Goal: Feedback & Contribution: Contribute content

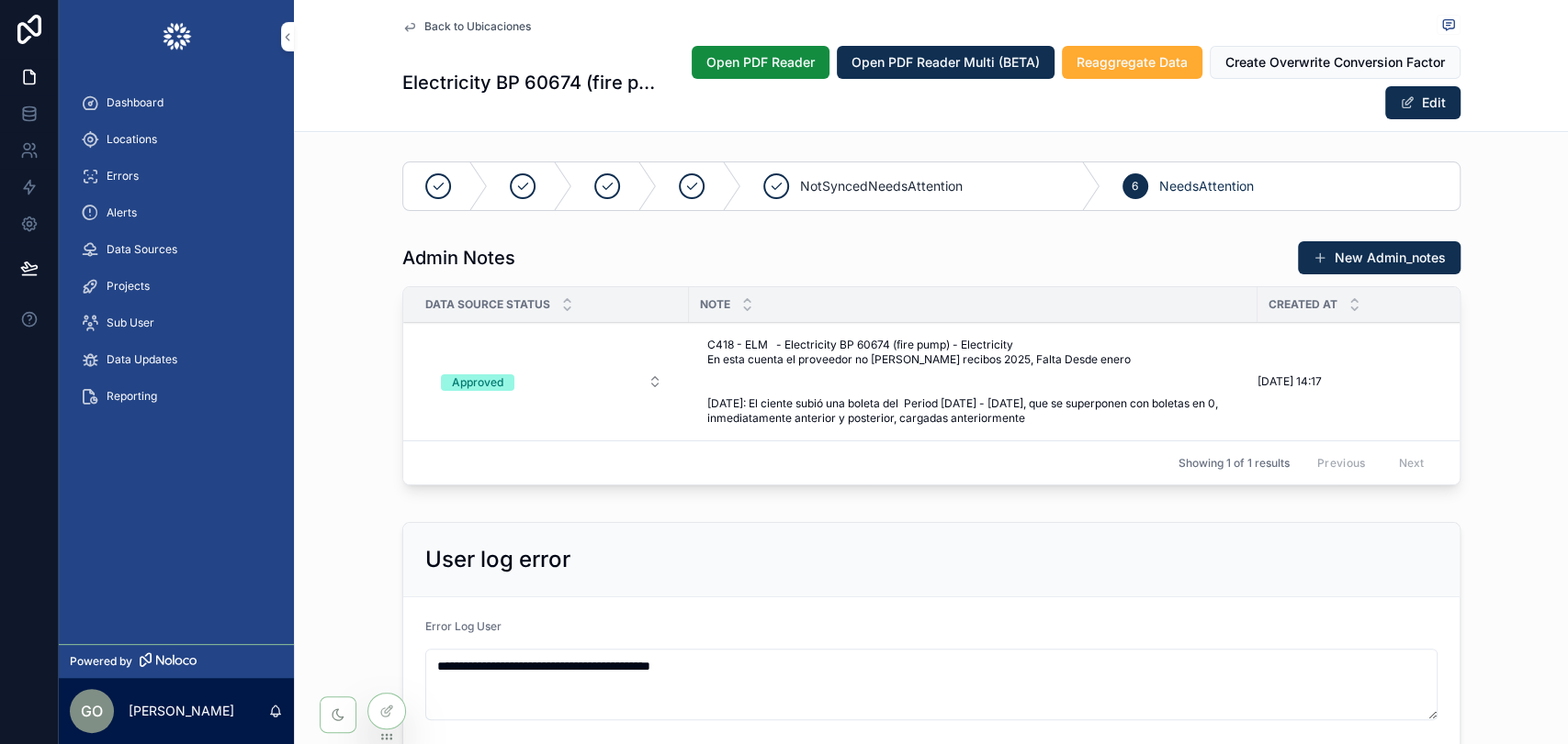
click at [30, 108] on icon at bounding box center [29, 113] width 18 height 18
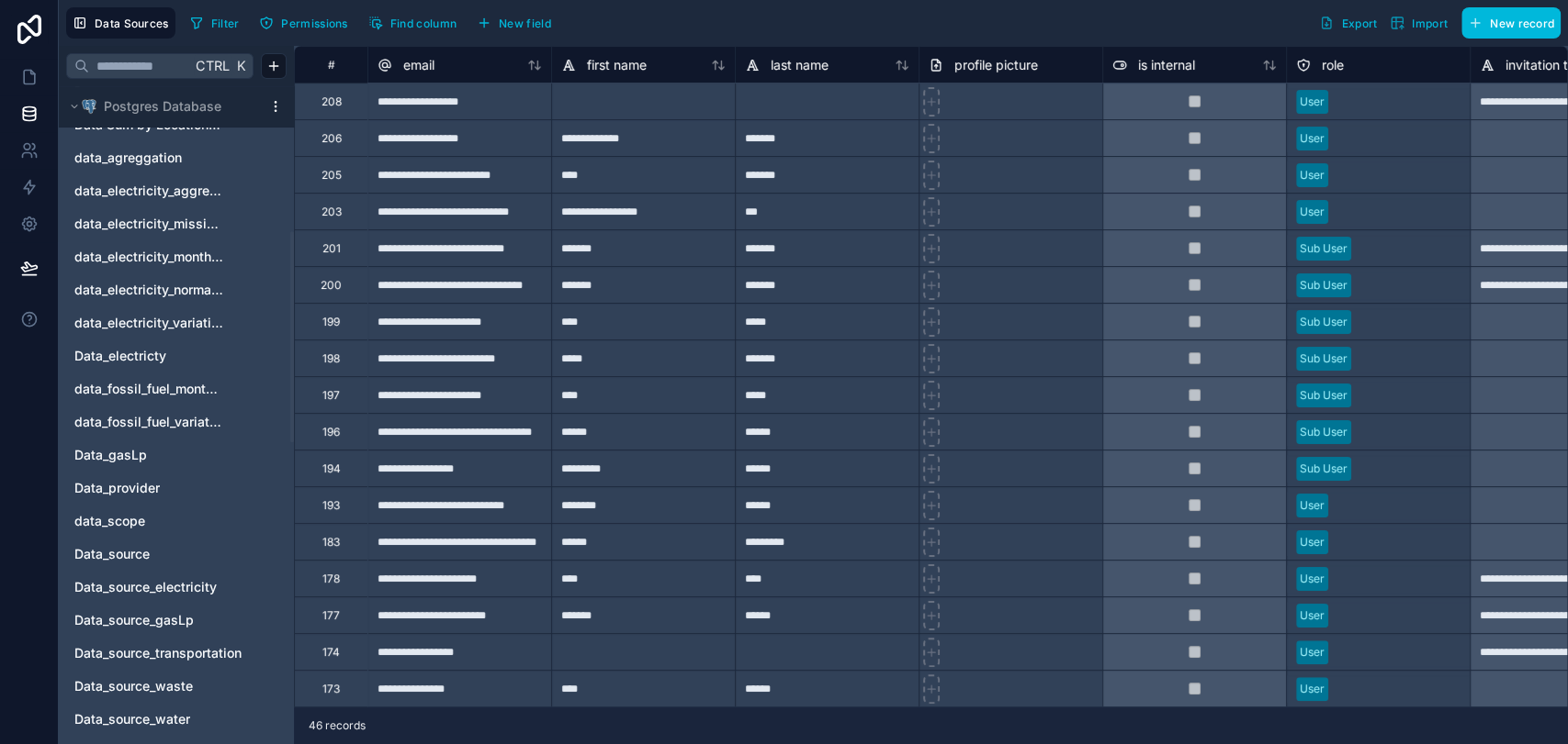
scroll to position [374, 0]
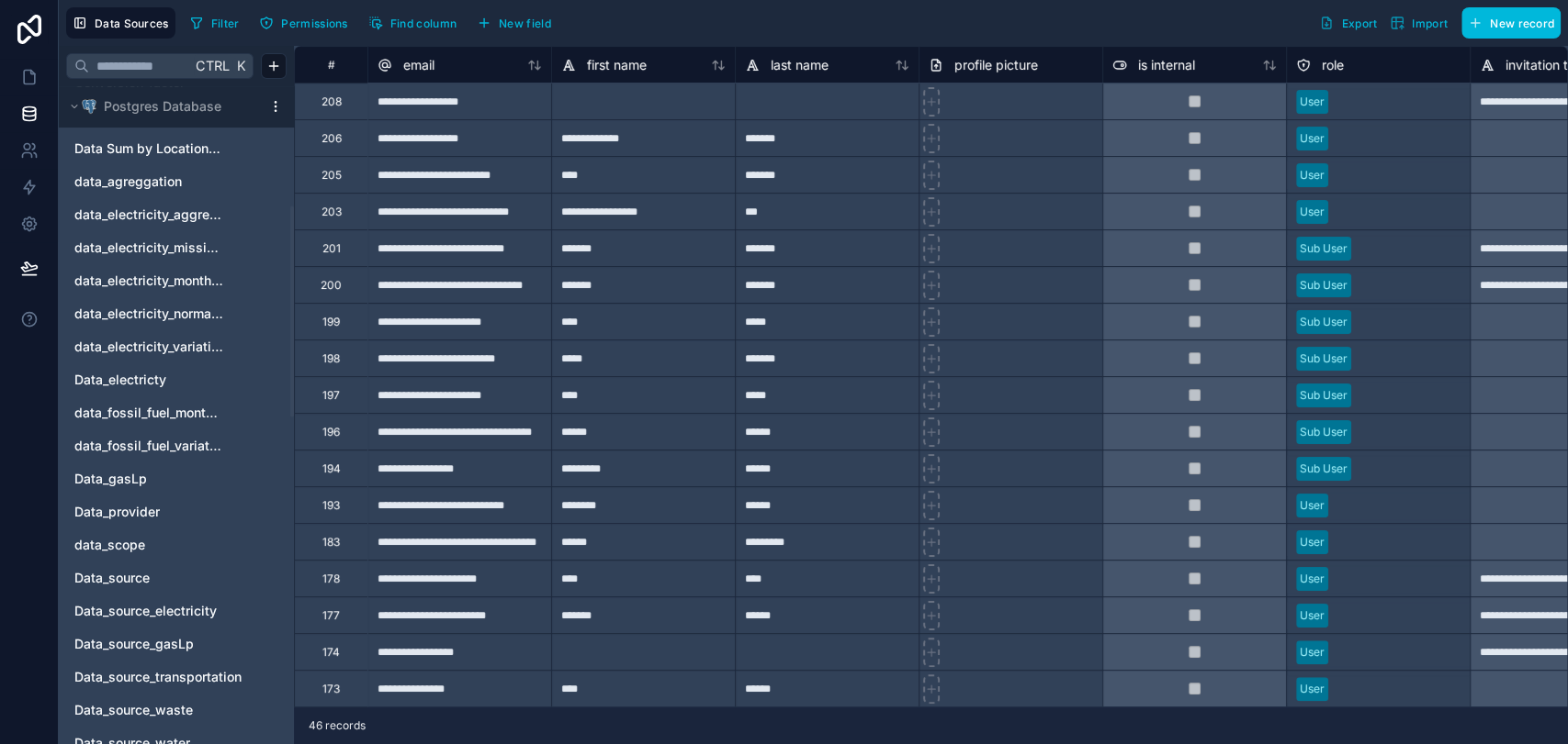
click at [132, 476] on span "Data_gasLp" at bounding box center [110, 479] width 72 height 18
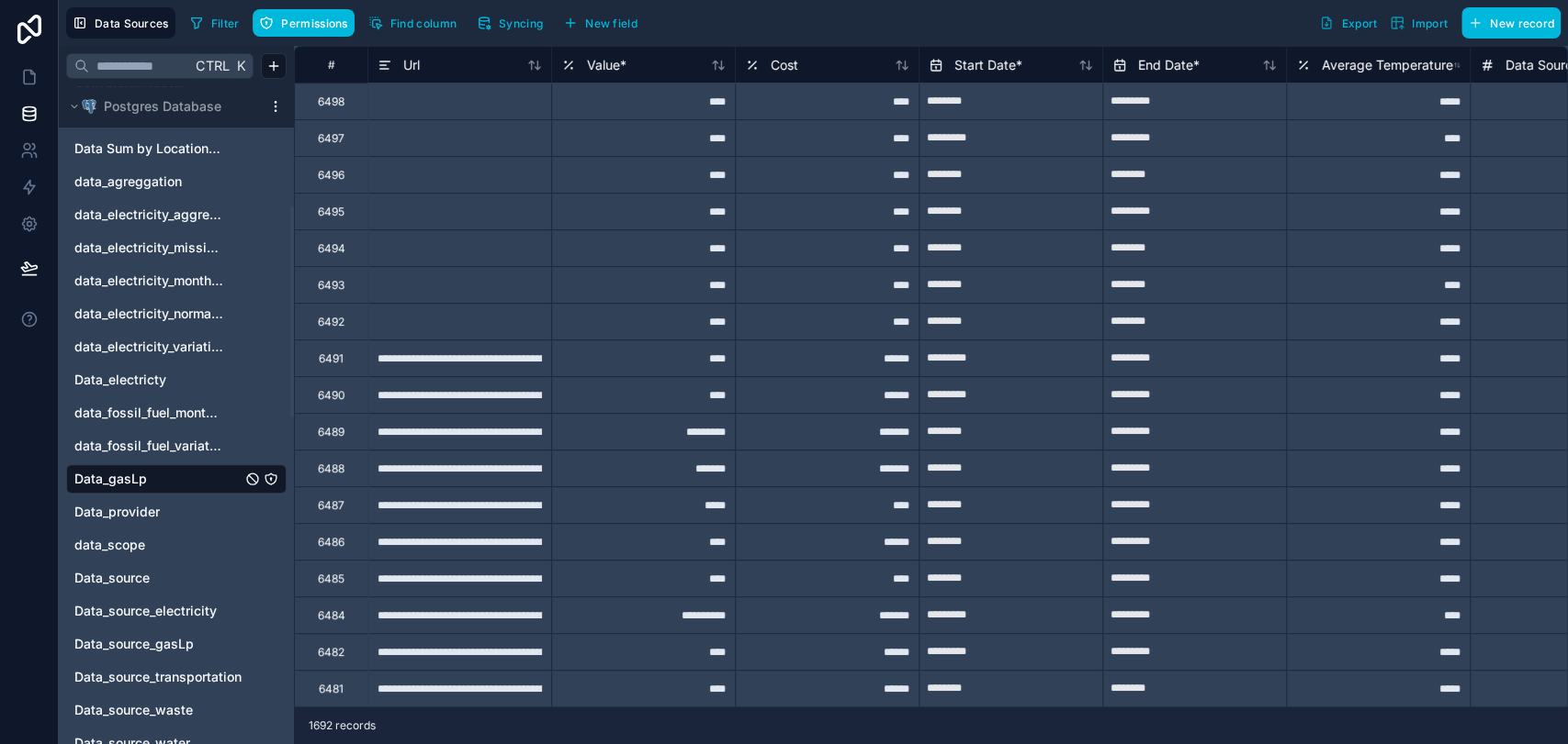
click at [215, 22] on span "Filter" at bounding box center [226, 23] width 29 height 13
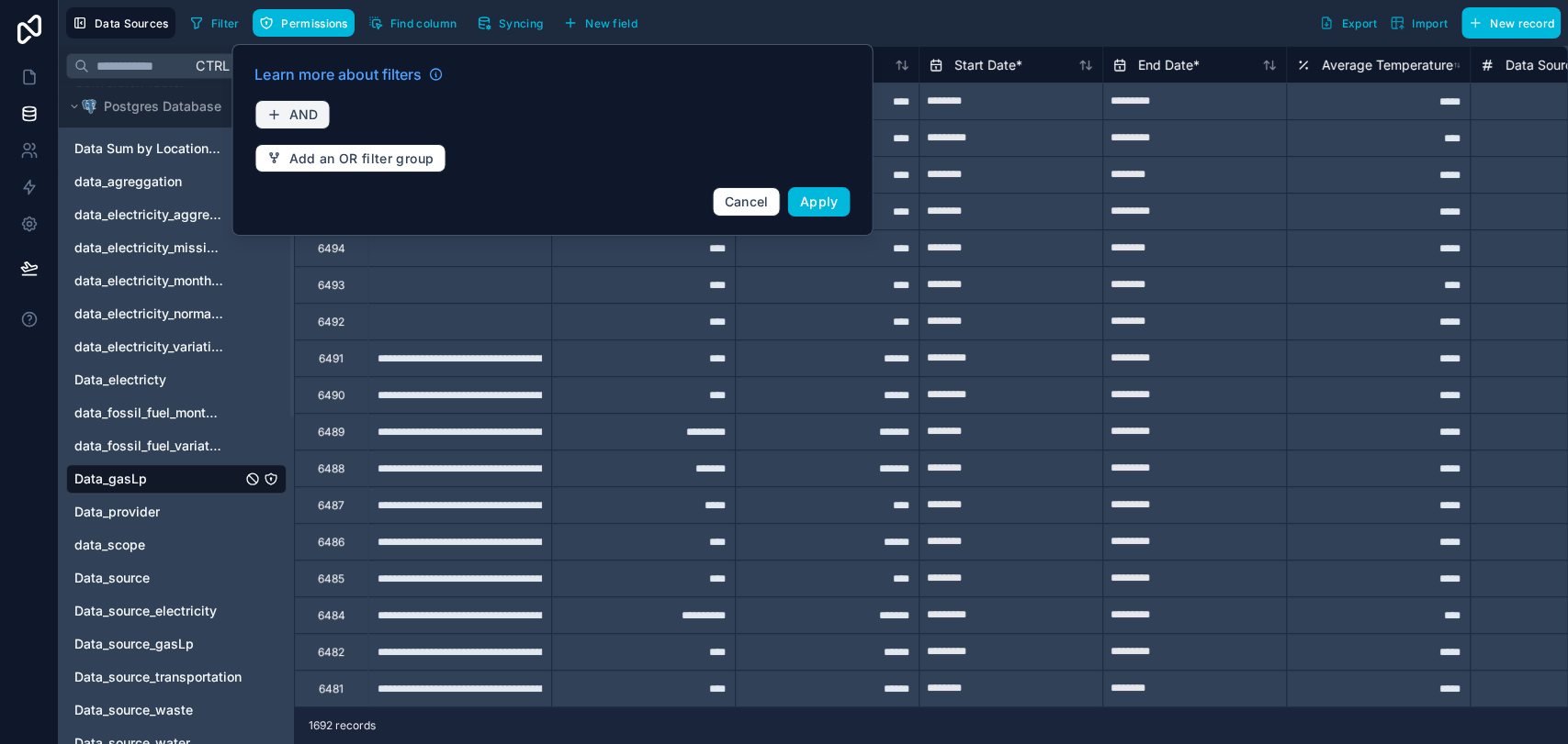
click at [297, 113] on span "AND" at bounding box center [303, 114] width 30 height 16
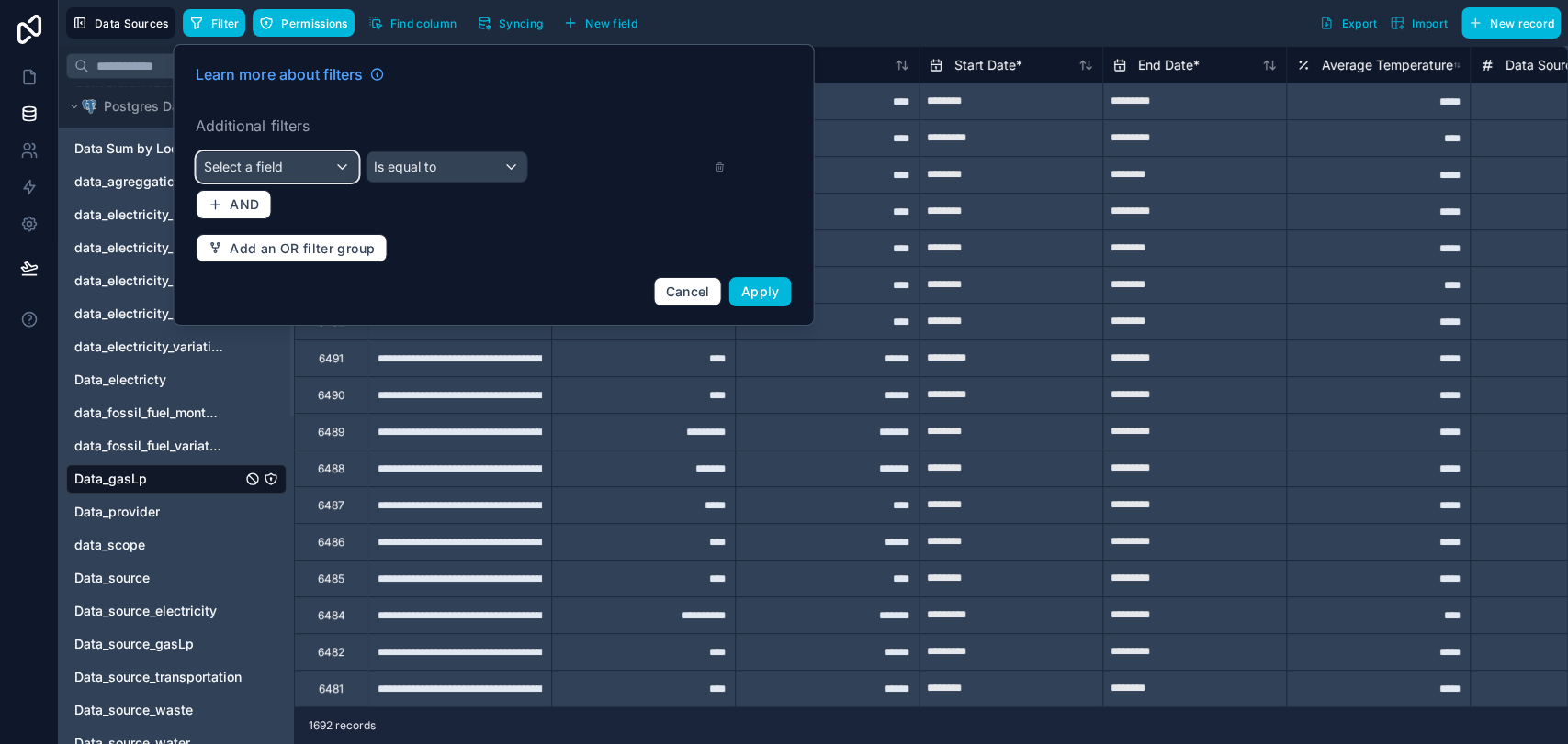
click at [338, 163] on div "Select a field" at bounding box center [276, 166] width 161 height 29
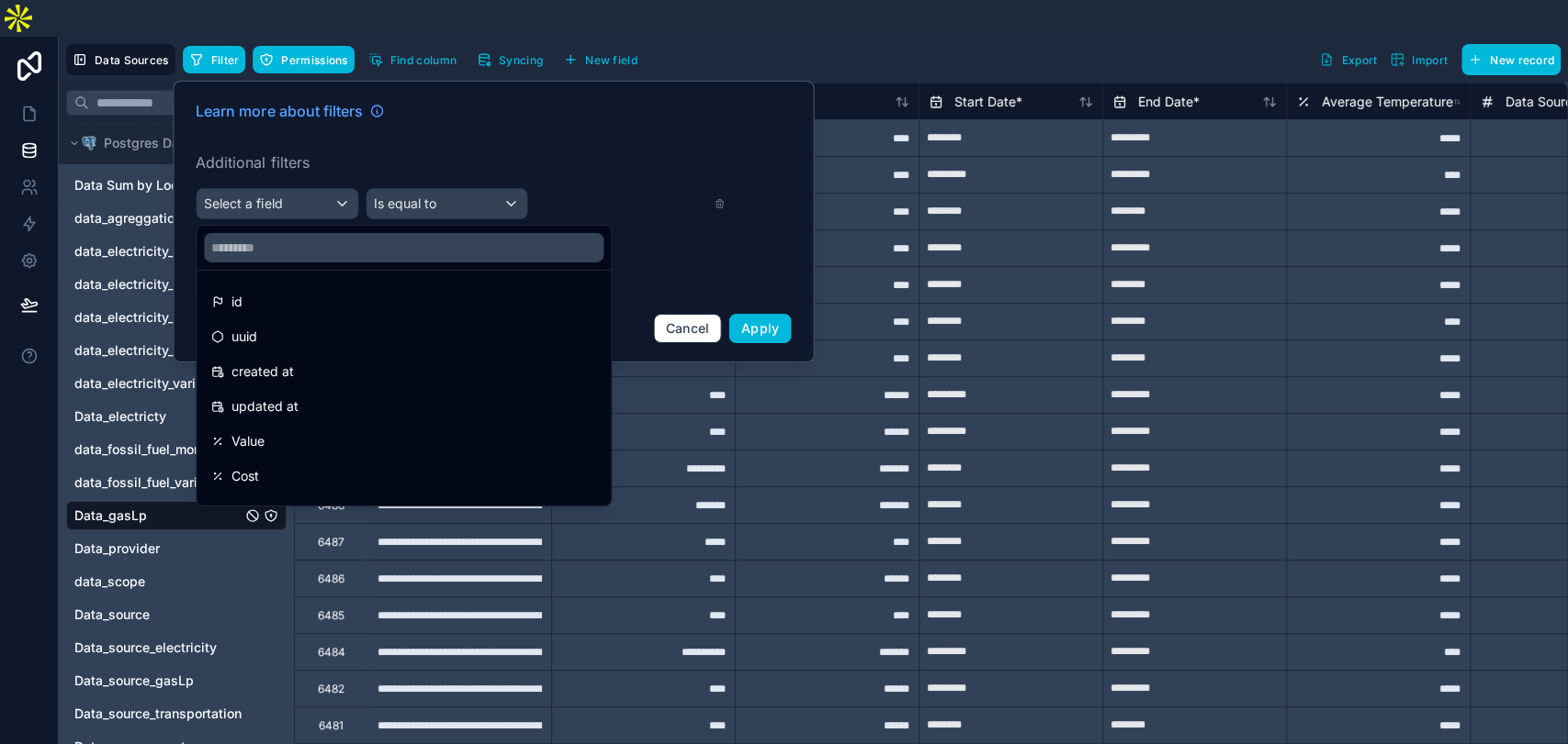
click at [308, 291] on div "id" at bounding box center [404, 302] width 385 height 22
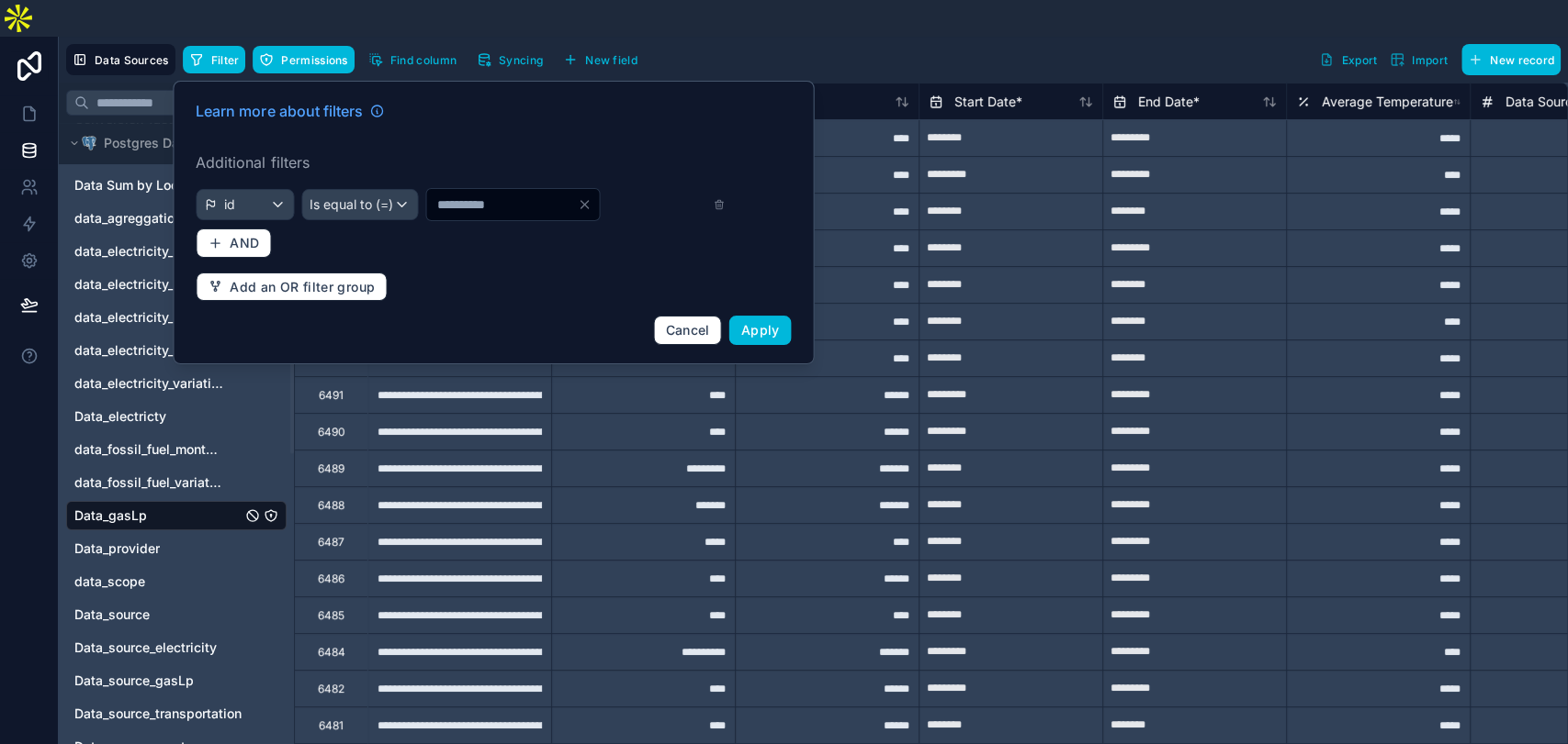
drag, startPoint x: 478, startPoint y: 151, endPoint x: 474, endPoint y: 166, distance: 15.5
click at [478, 188] on div "*" at bounding box center [512, 205] width 174 height 33
drag, startPoint x: 466, startPoint y: 171, endPoint x: 416, endPoint y: 180, distance: 50.8
click at [427, 192] on input "*" at bounding box center [502, 205] width 150 height 26
paste input "number"
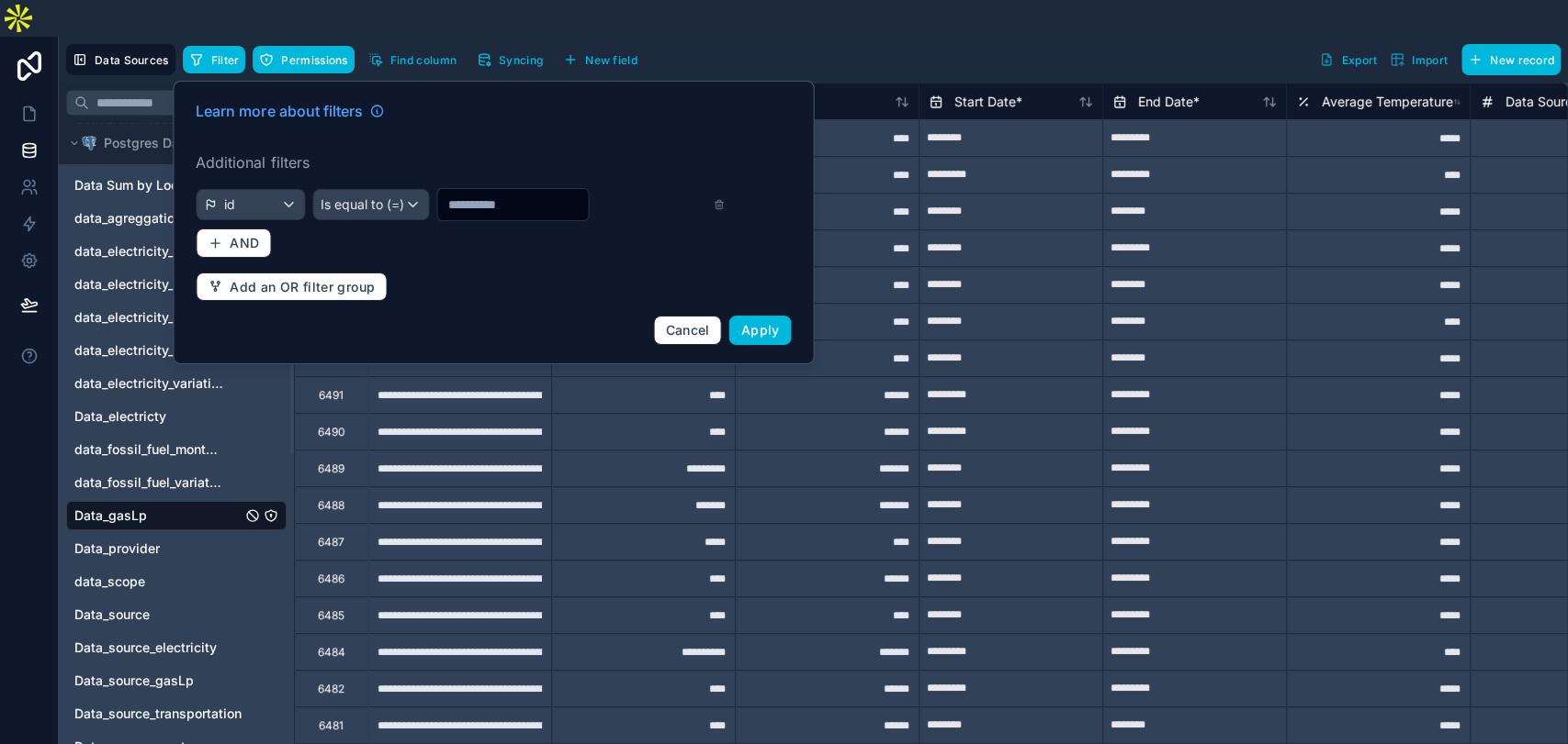
click at [771, 323] on span "Apply" at bounding box center [761, 330] width 39 height 15
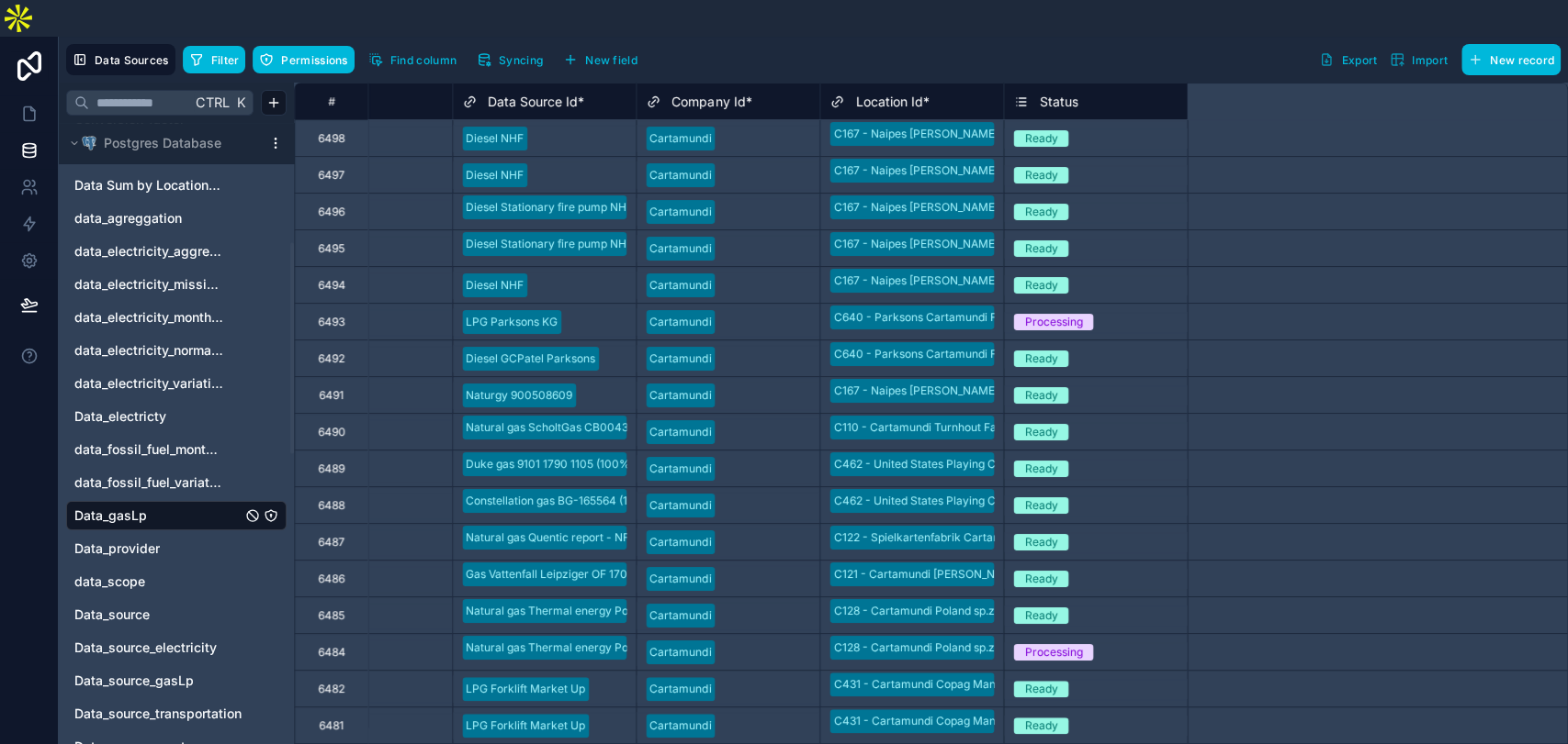
scroll to position [0, 1361]
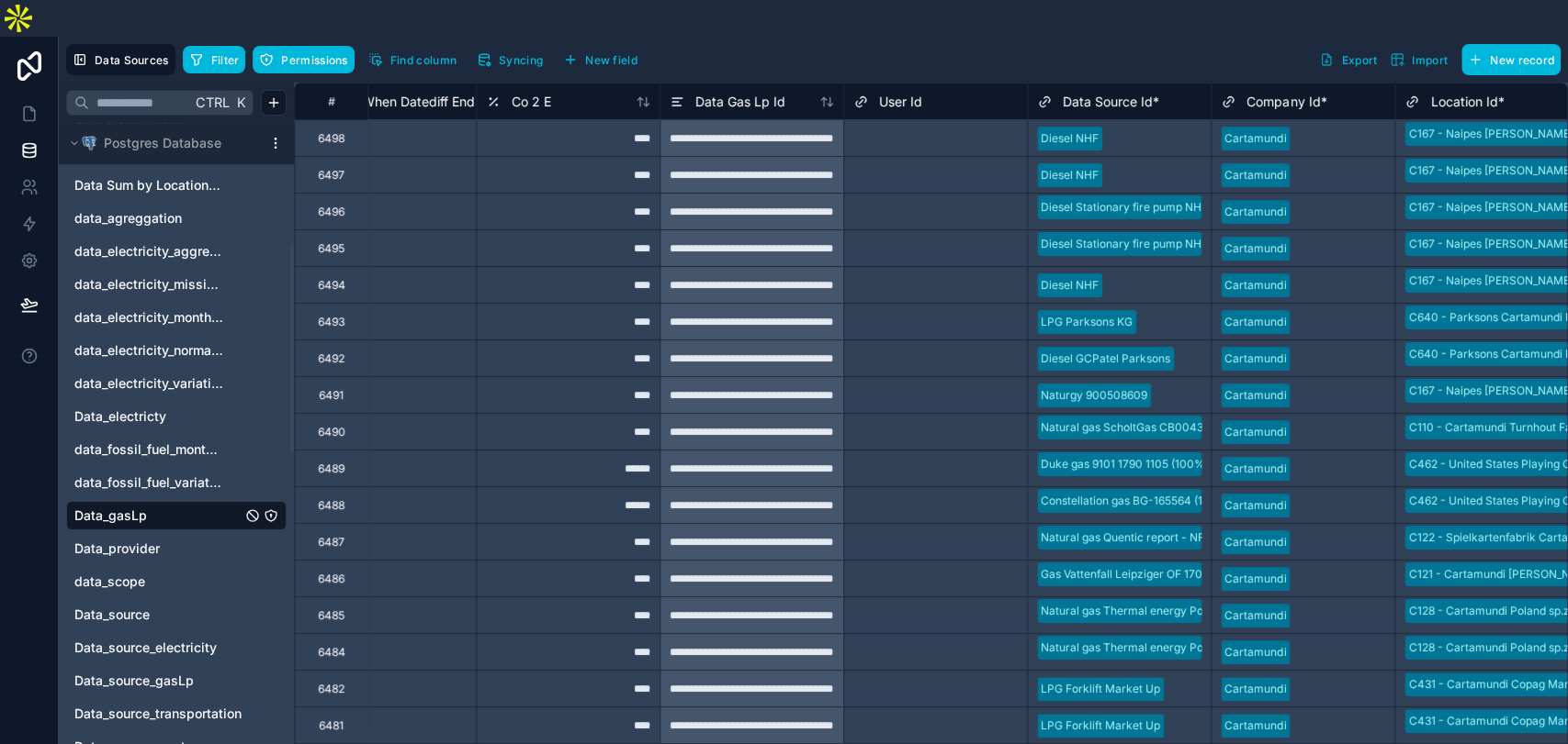
click at [233, 46] on button "Filter" at bounding box center [214, 59] width 64 height 28
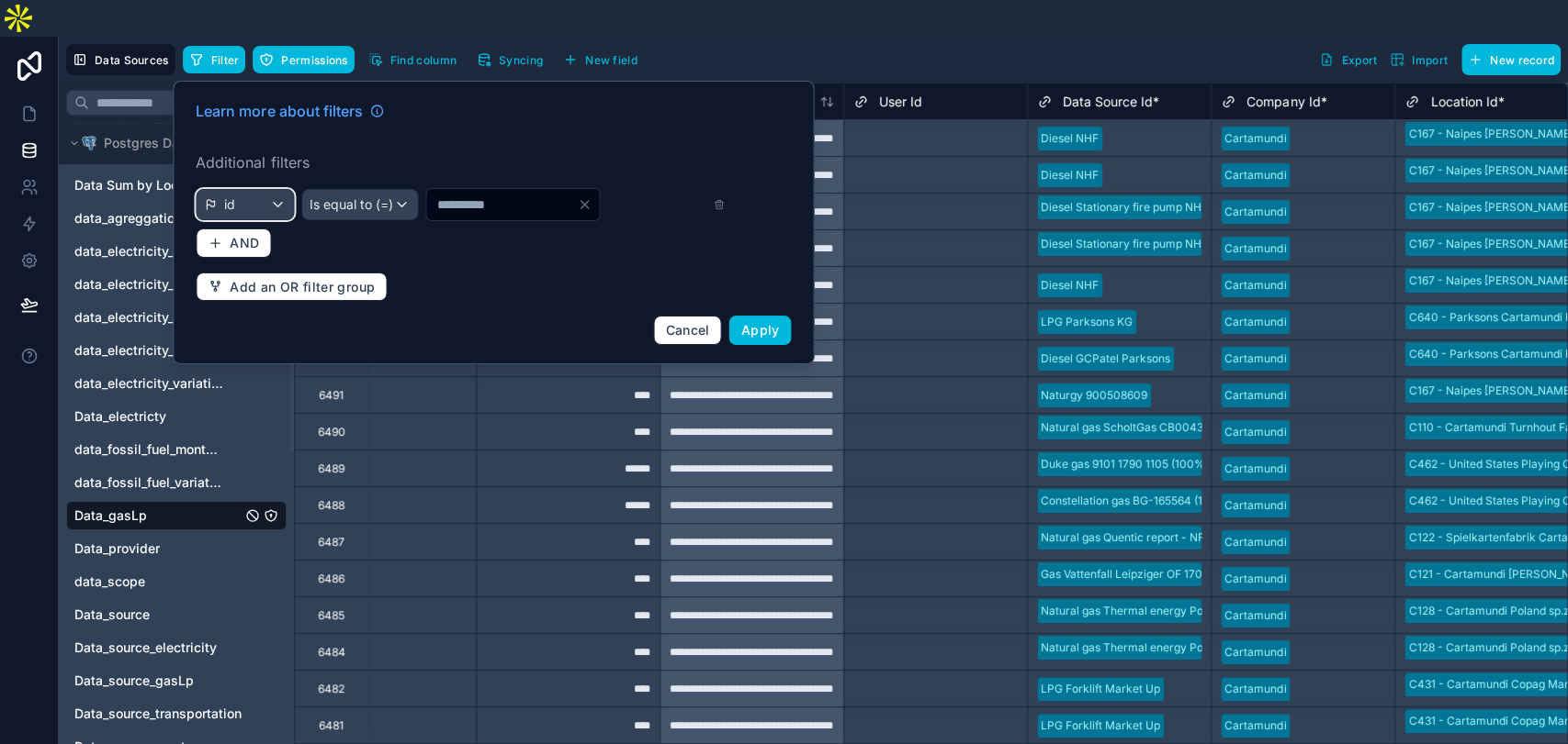
click at [252, 190] on div "id" at bounding box center [244, 205] width 96 height 29
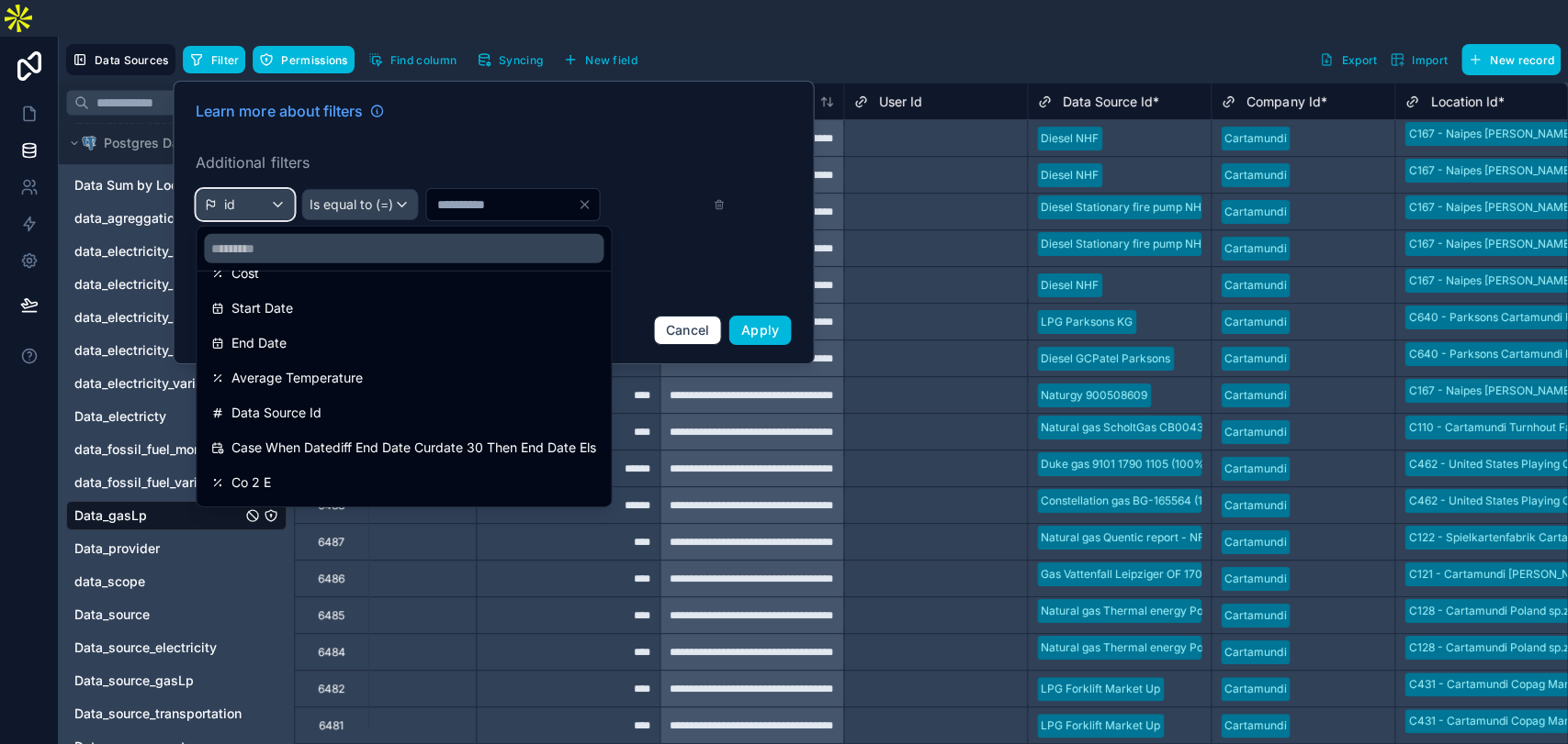
scroll to position [305, 0]
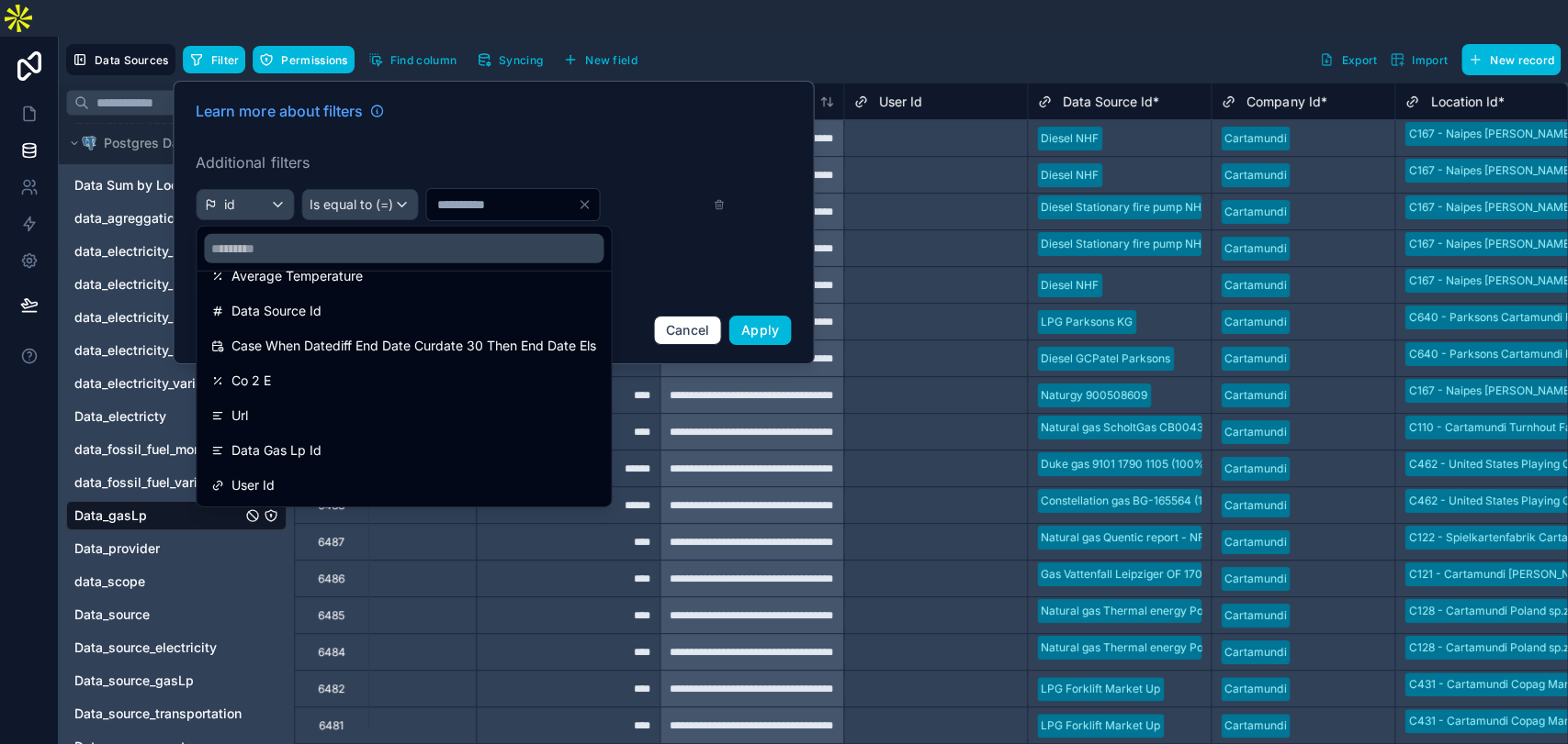
click at [340, 440] on div "Data Gas Lp Id" at bounding box center [404, 450] width 385 height 22
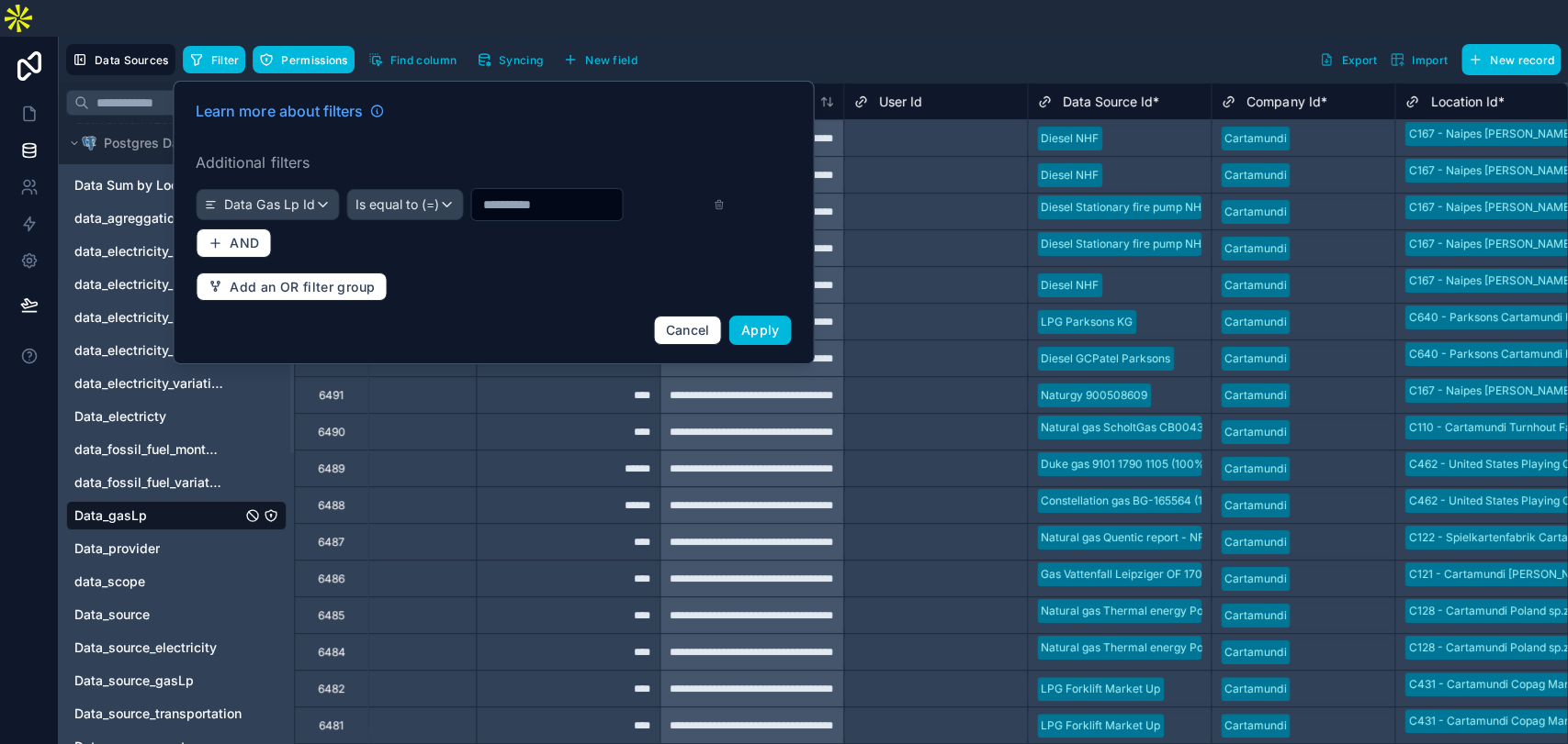
click at [543, 192] on input "*" at bounding box center [546, 205] width 150 height 26
drag, startPoint x: 544, startPoint y: 169, endPoint x: 405, endPoint y: 195, distance: 141.4
click at [405, 195] on div "Learn more about filters Additional filters Data Gas Lp Id Is equal to (=) * AN…" at bounding box center [493, 223] width 617 height 267
paste input "**********"
type input "**********"
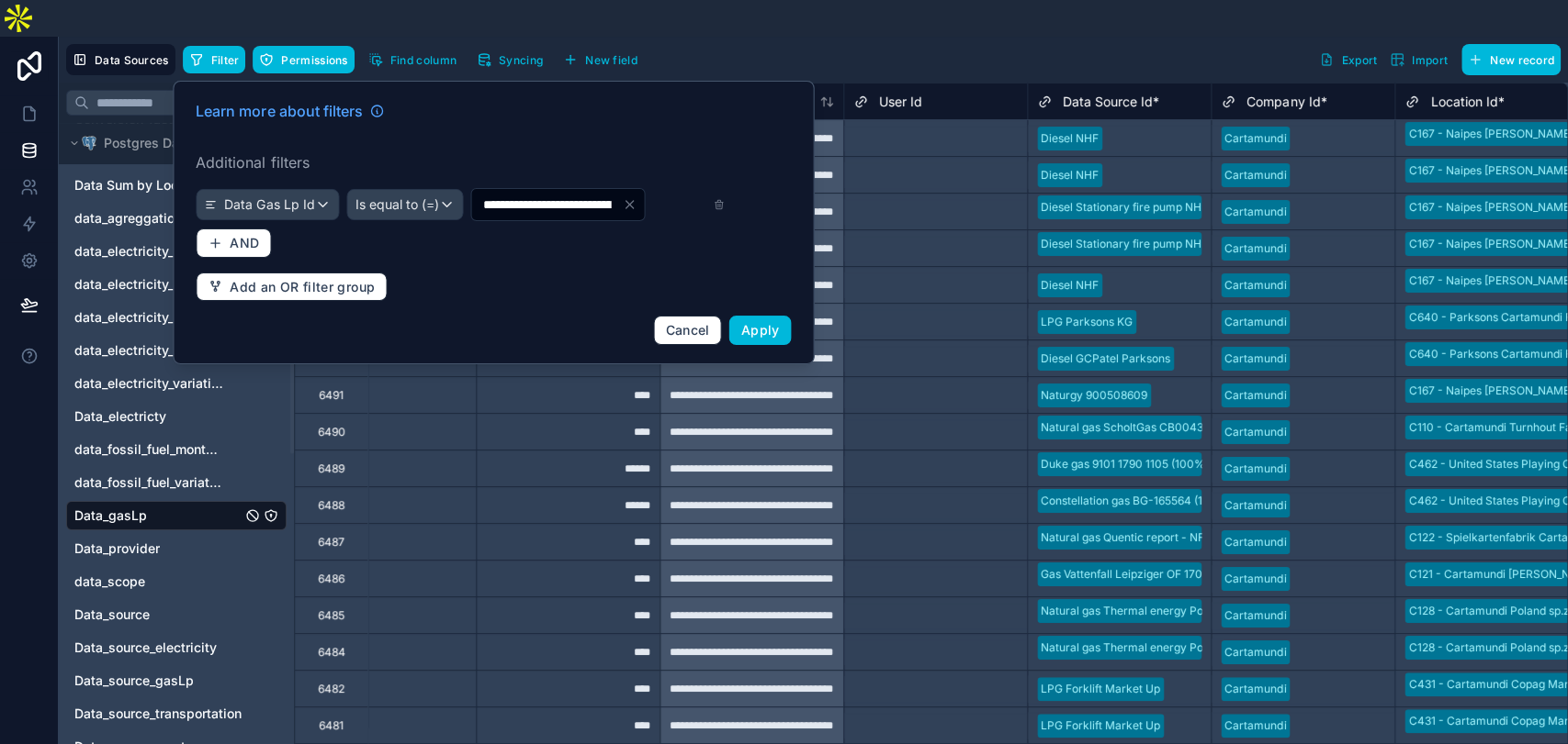
scroll to position [0, 85]
click at [764, 323] on span "Apply" at bounding box center [761, 330] width 39 height 15
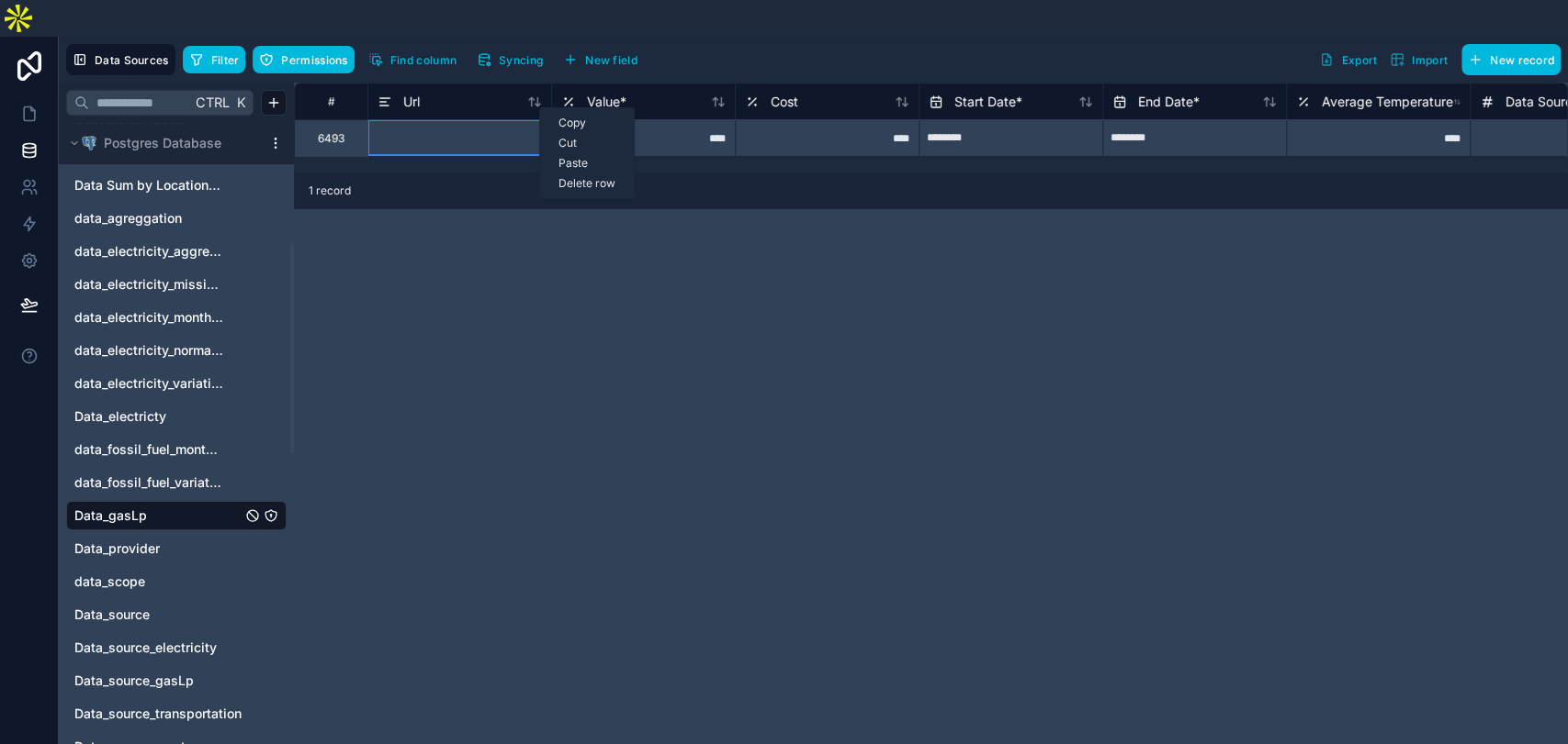
drag, startPoint x: 539, startPoint y: 108, endPoint x: 439, endPoint y: 289, distance: 206.8
click at [437, 296] on div "# Url Value * Cost Start Date * End Date * Average Temperature Data Source Id C…" at bounding box center [931, 432] width 1274 height 698
drag, startPoint x: 633, startPoint y: 102, endPoint x: 617, endPoint y: 102, distance: 16.0
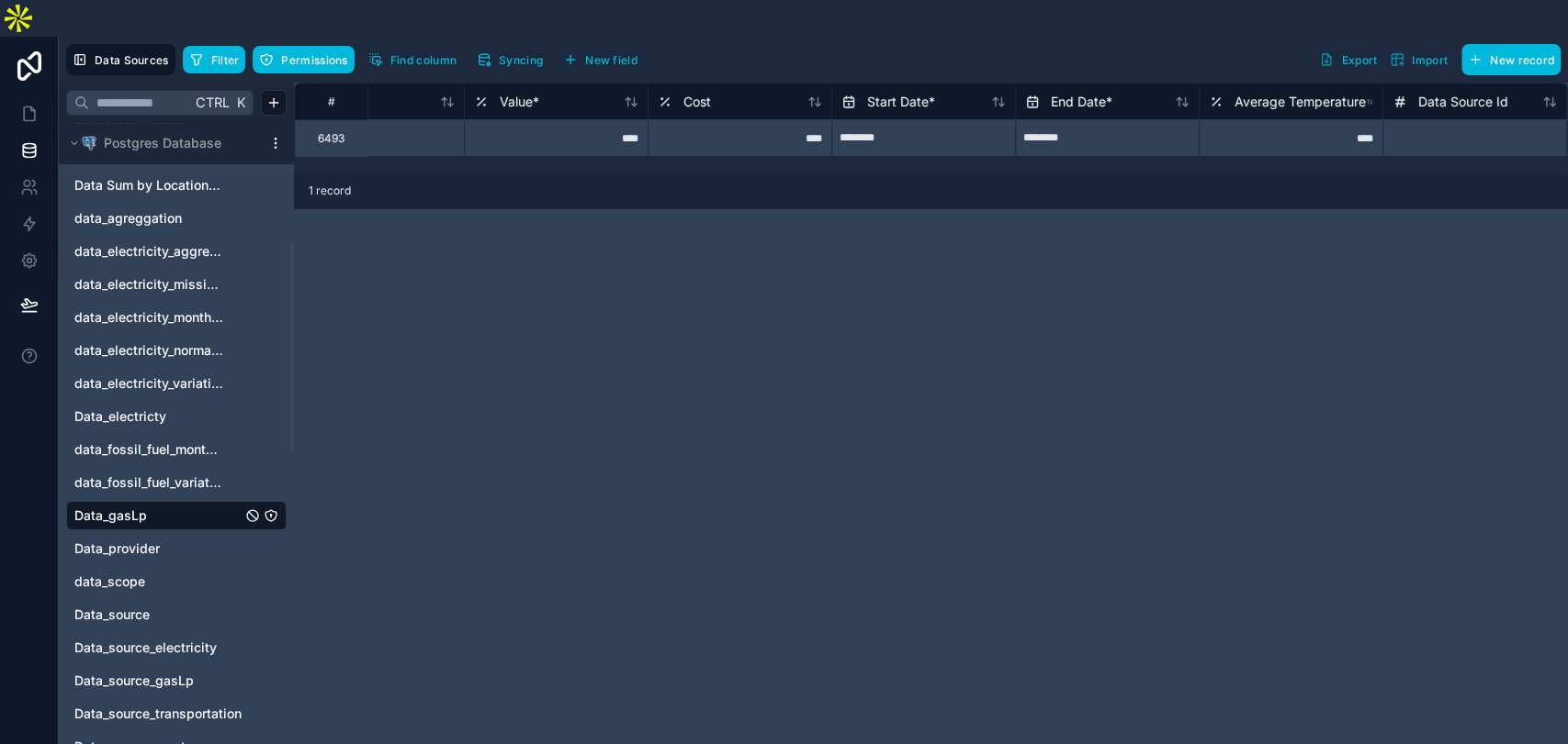
click at [1134, 281] on div "# Url Value * Cost Start Date * End Date * Average Temperature Data Source Id C…" at bounding box center [931, 432] width 1274 height 698
click at [1158, 181] on div "Delete row" at bounding box center [1164, 180] width 93 height 20
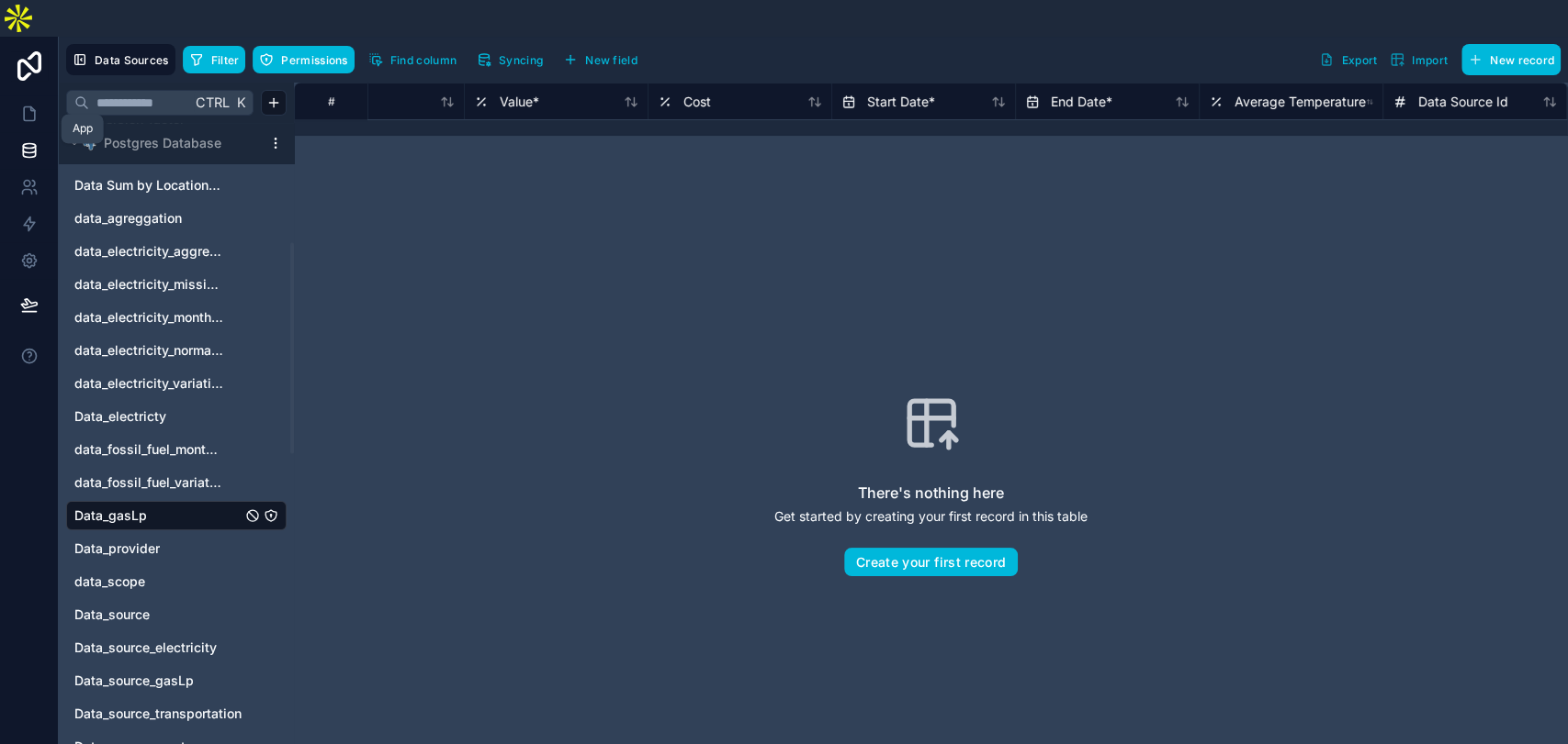
click at [26, 105] on icon at bounding box center [29, 113] width 18 height 18
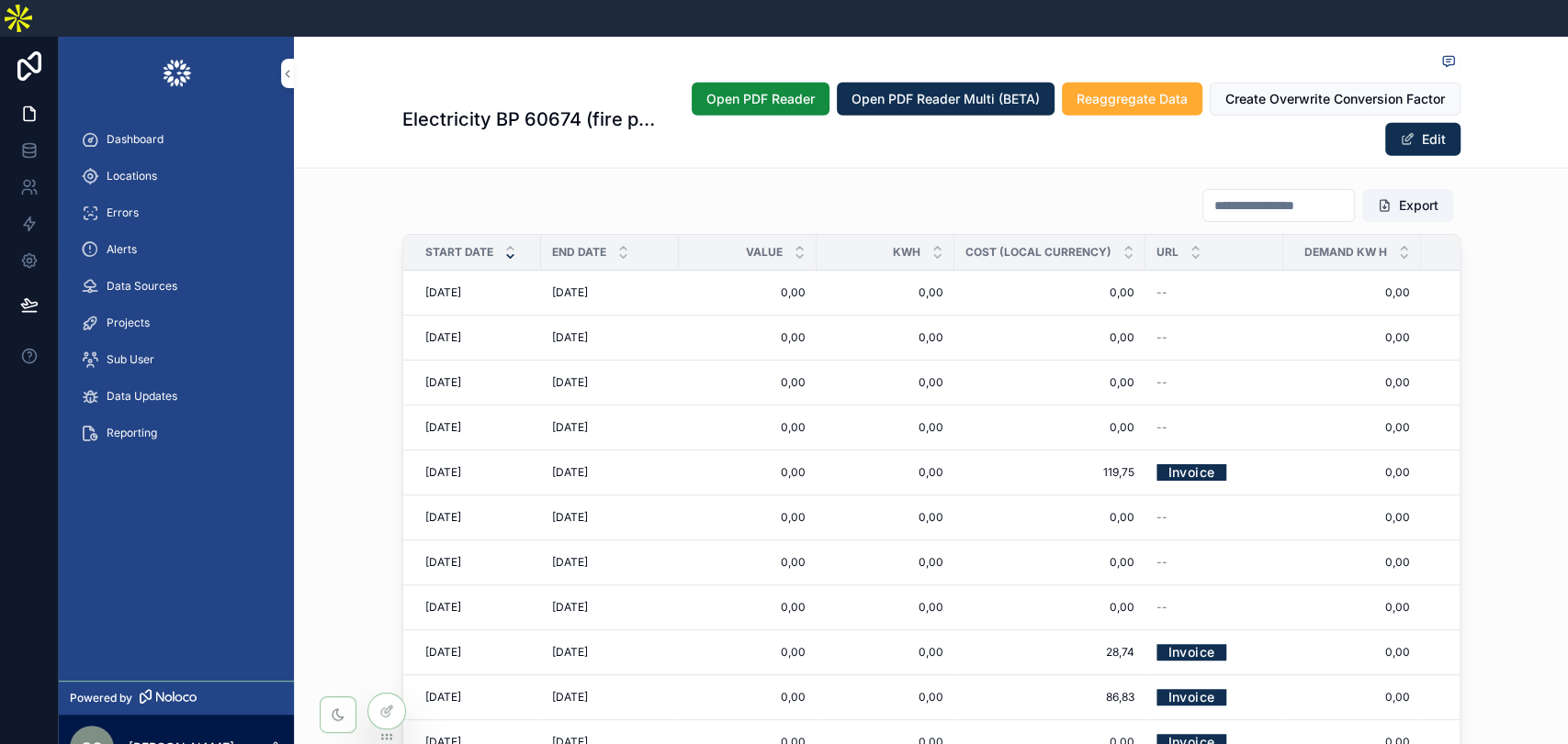
scroll to position [2945, 0]
click at [134, 169] on span "Locations" at bounding box center [131, 176] width 50 height 14
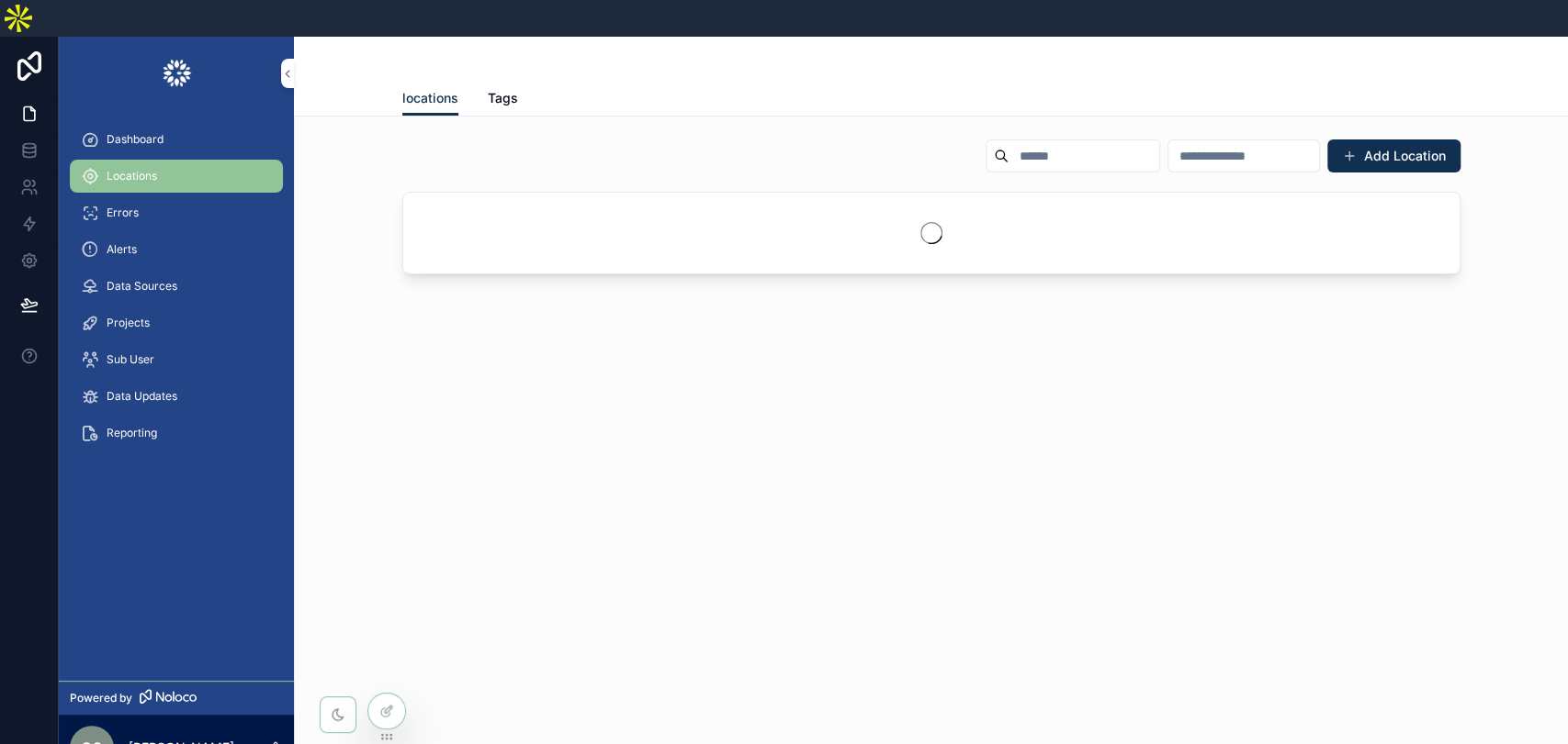
click at [1044, 144] on input "scrollable content" at bounding box center [1083, 156] width 150 height 26
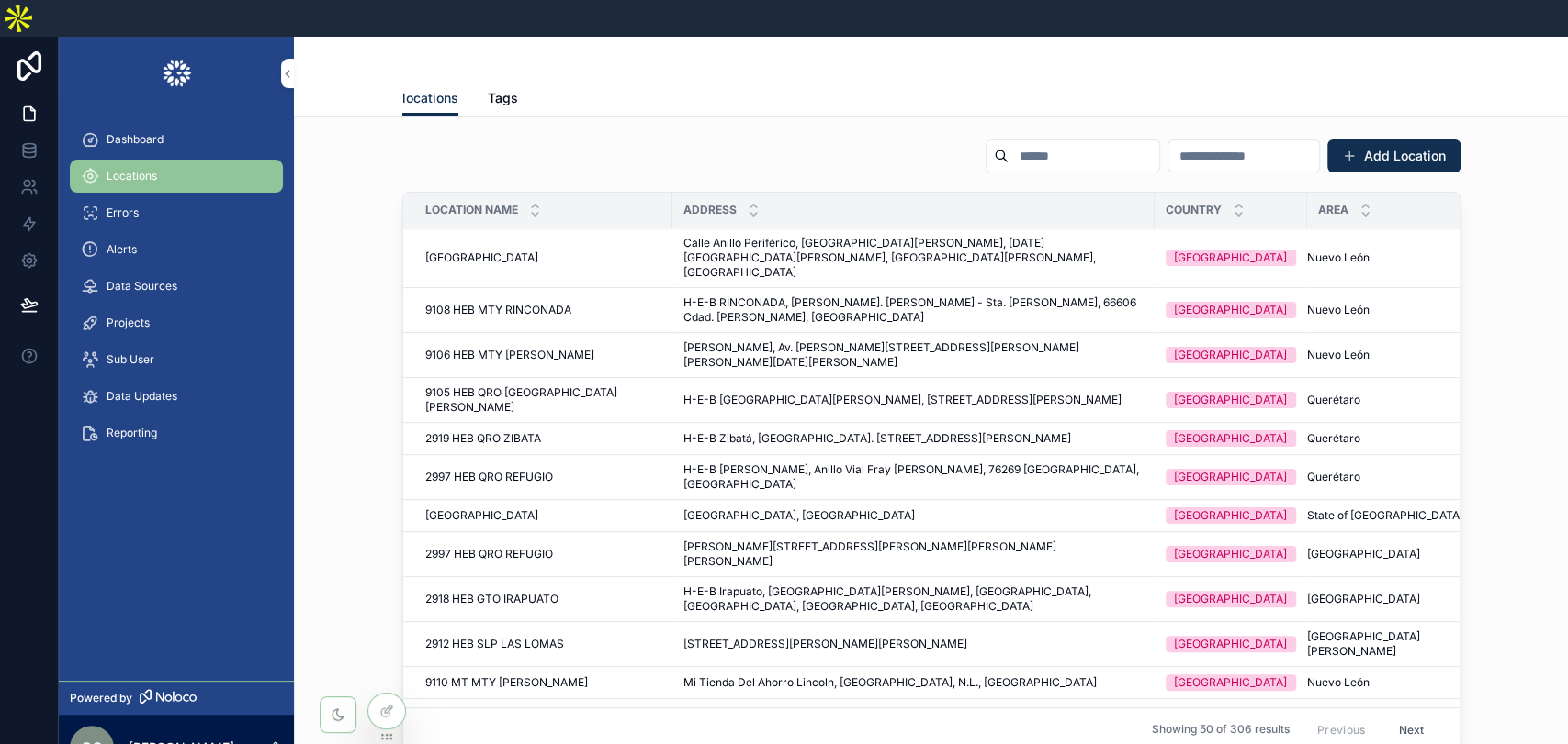
paste input "**********"
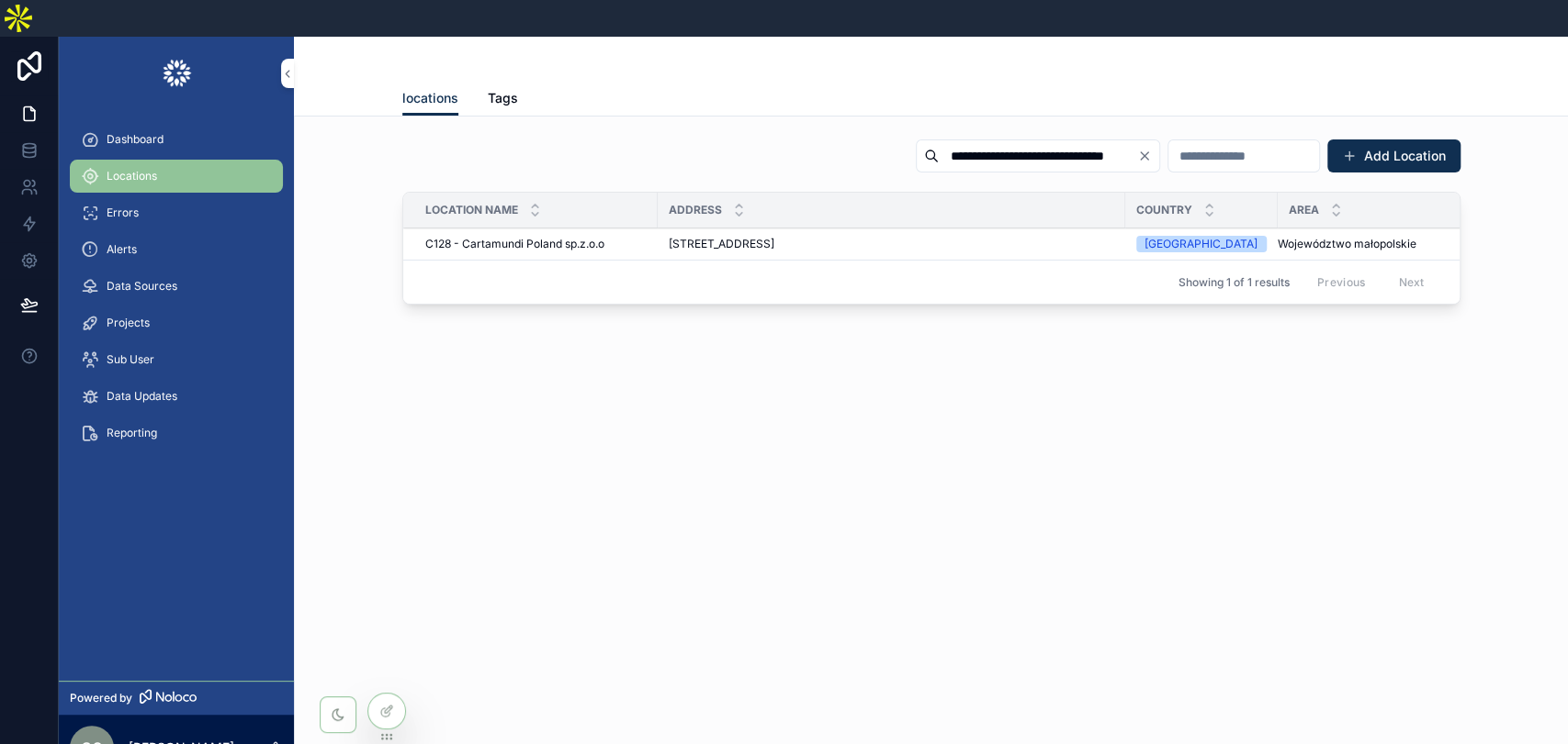
type input "**********"
click at [774, 237] on span "[STREET_ADDRESS]" at bounding box center [721, 244] width 106 height 14
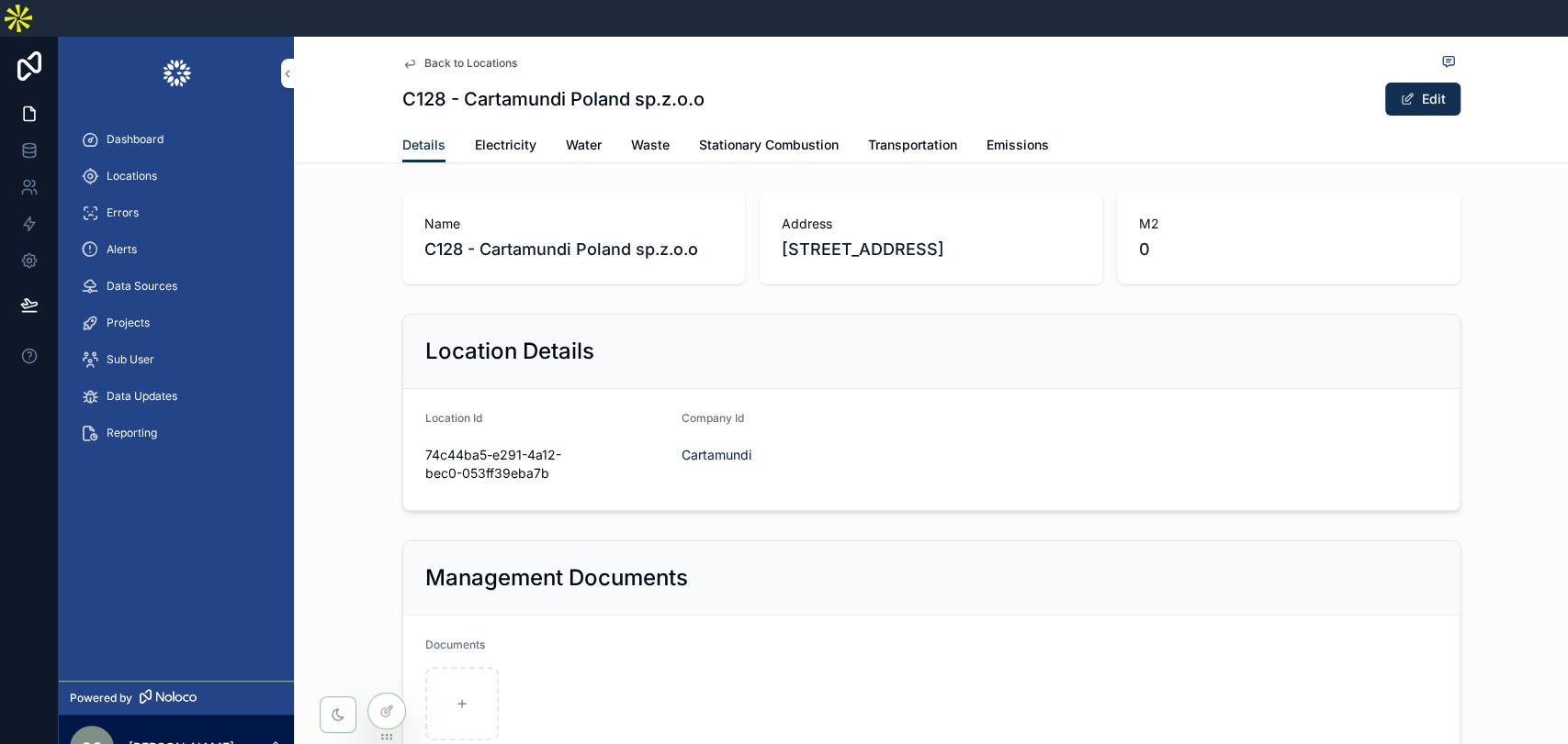
click at [793, 136] on span "Stationary Combustion" at bounding box center [768, 145] width 140 height 18
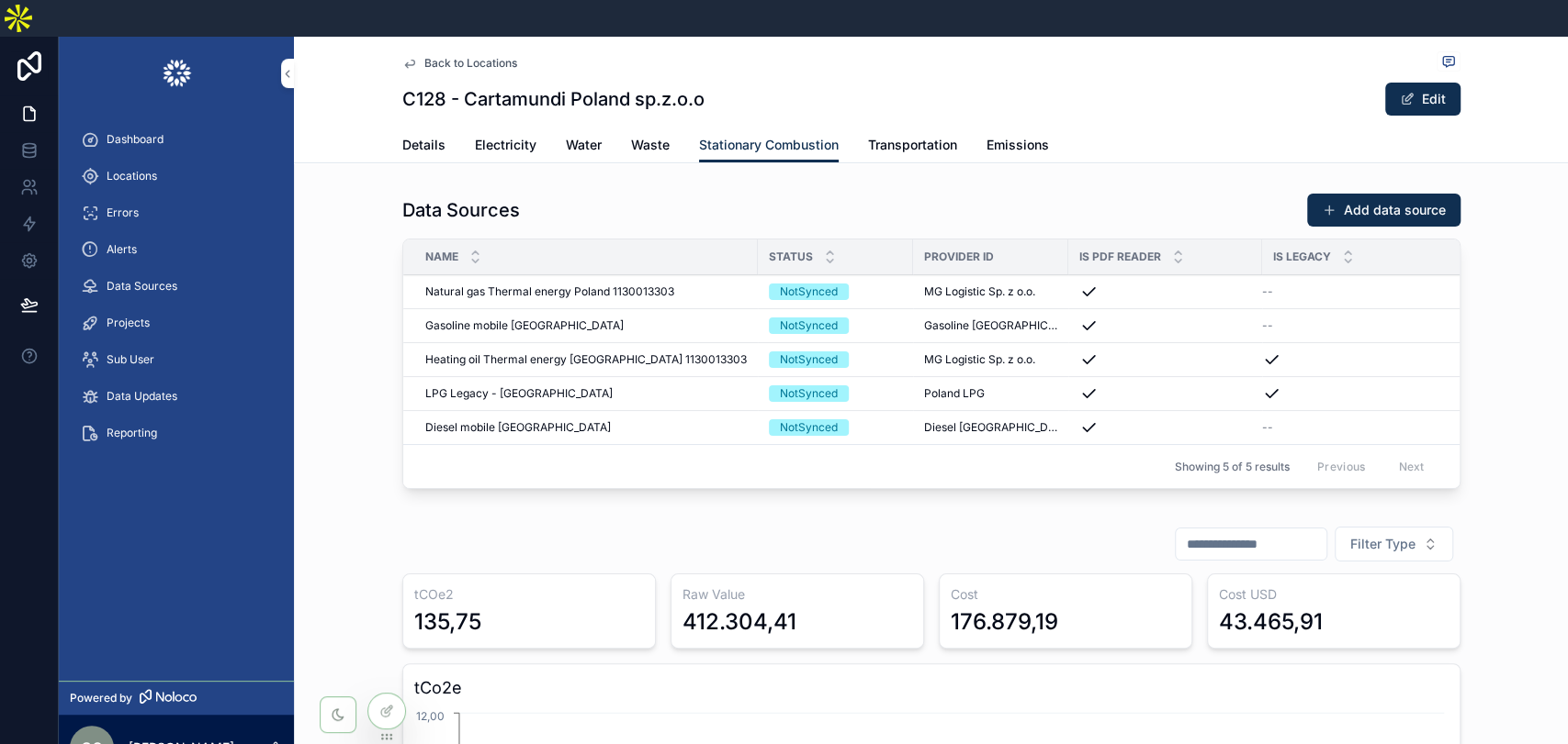
click at [617, 284] on span "Natural gas Thermal energy Poland 1130013303" at bounding box center [549, 291] width 248 height 14
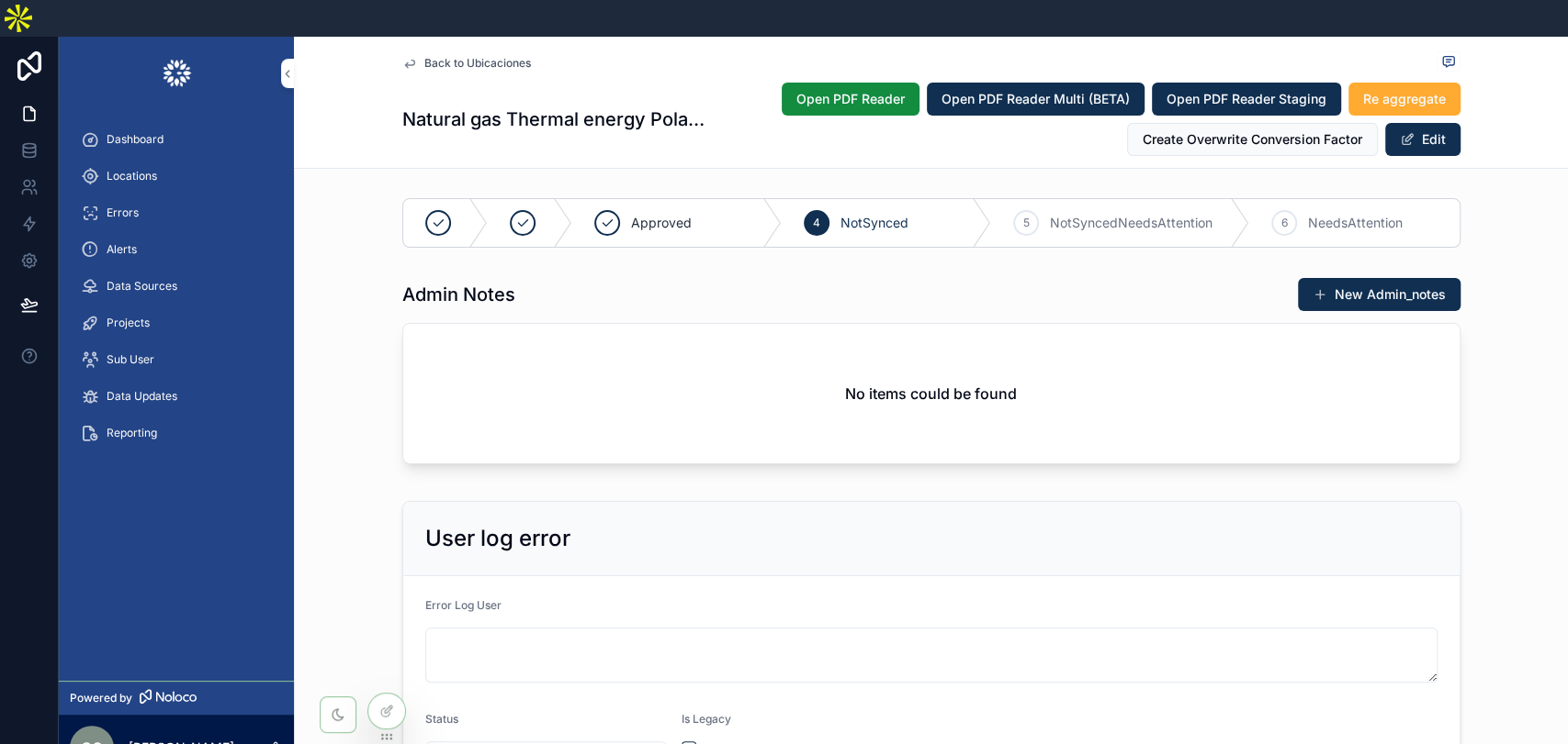
click at [1518, 439] on div "Admin Notes New Admin_notes No items could be found" at bounding box center [931, 375] width 1274 height 209
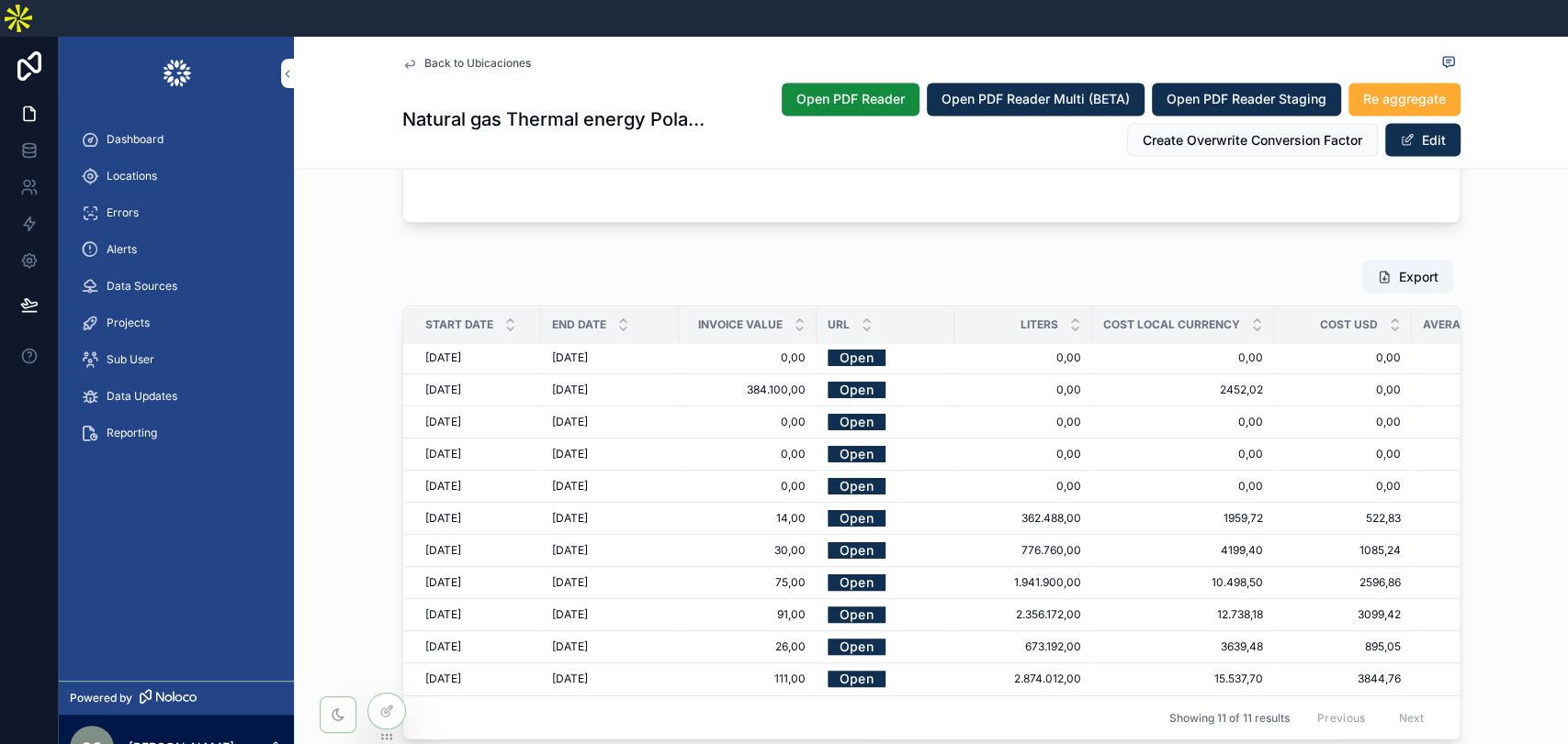
scroll to position [2259, 0]
click at [847, 343] on link "Open" at bounding box center [856, 357] width 58 height 29
click at [841, 375] on link "Open" at bounding box center [856, 389] width 58 height 29
drag, startPoint x: 411, startPoint y: 352, endPoint x: 611, endPoint y: 338, distance: 200.5
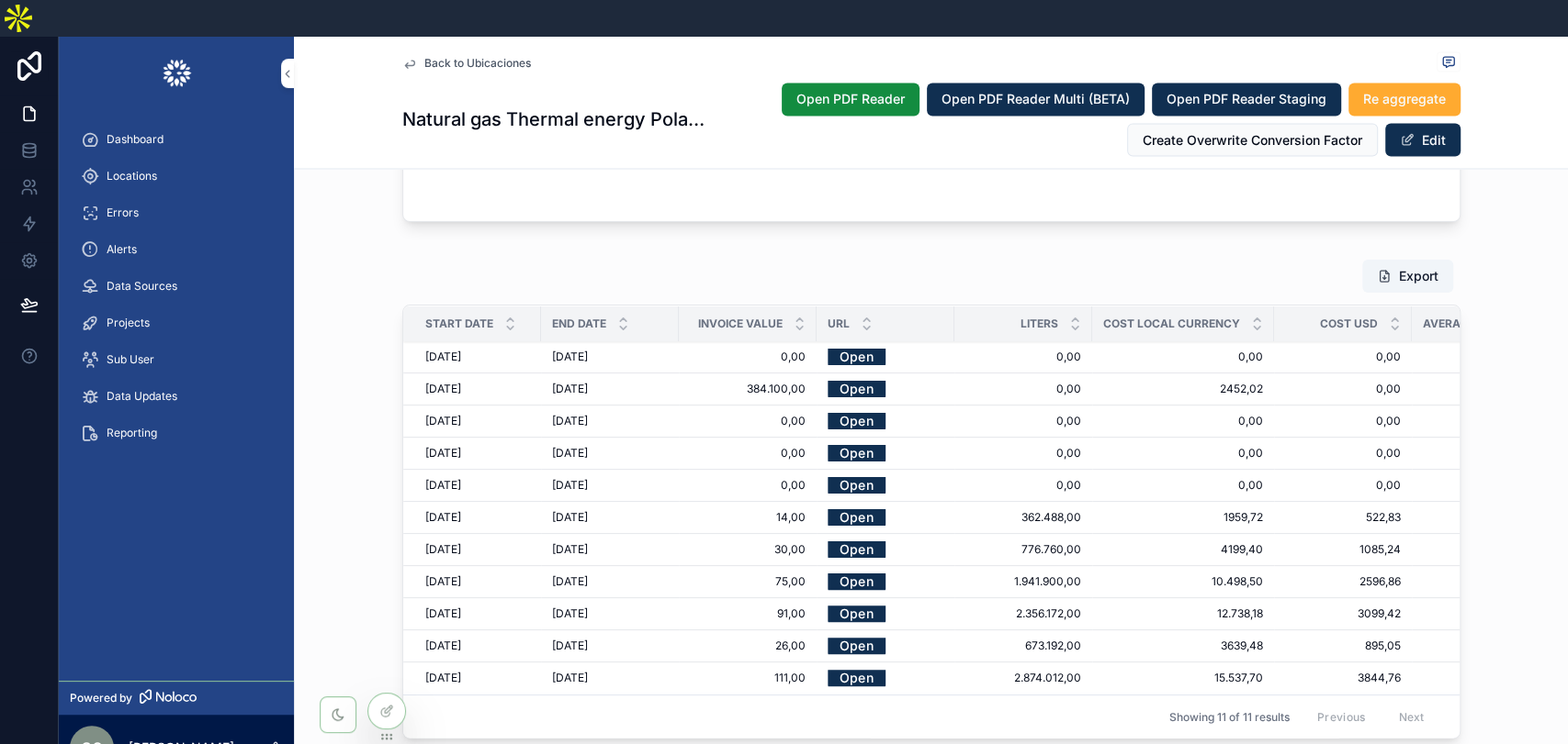
drag, startPoint x: 408, startPoint y: 347, endPoint x: 603, endPoint y: 342, distance: 195.1
copy tr "[DATE] [DATE] [DATE]"
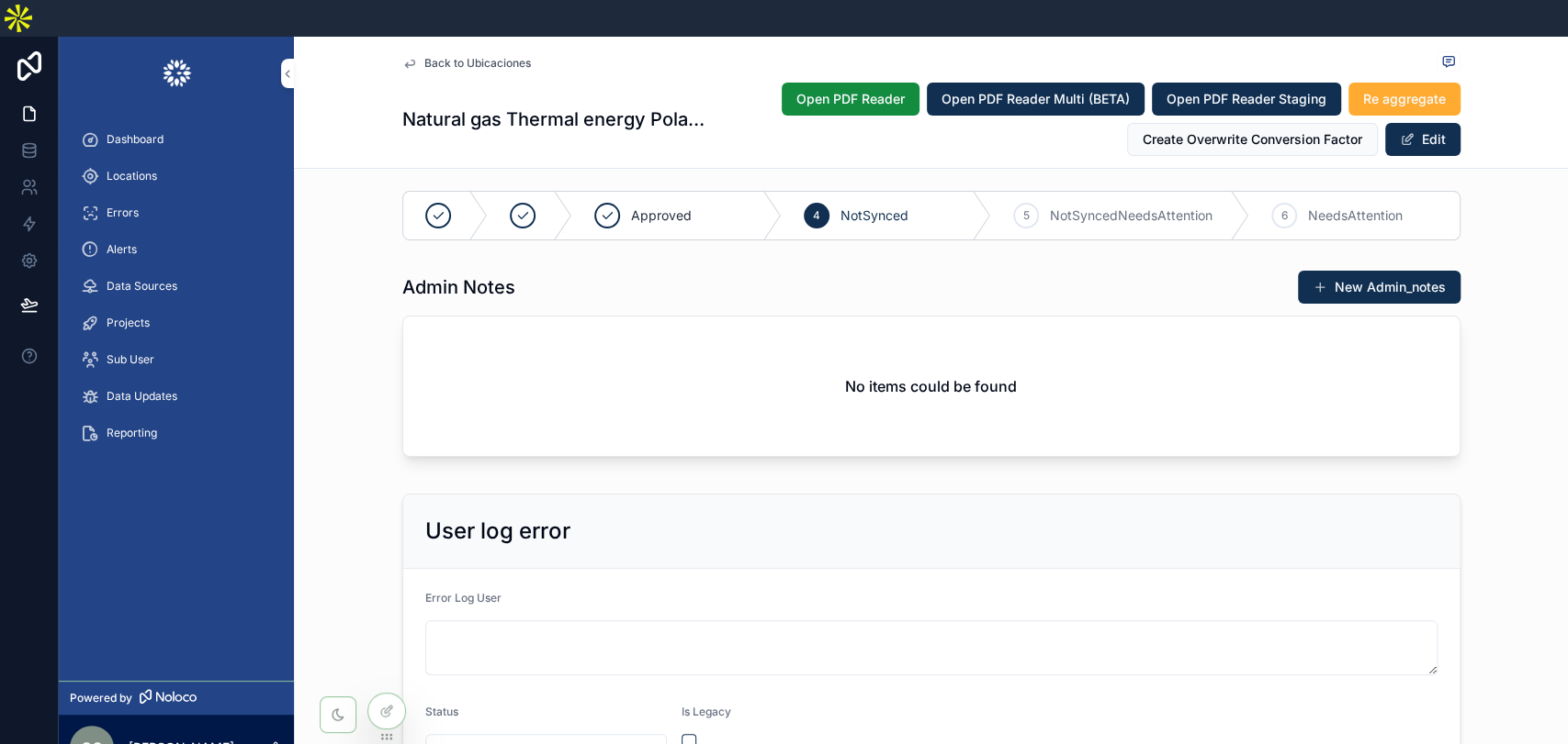
scroll to position [0, 0]
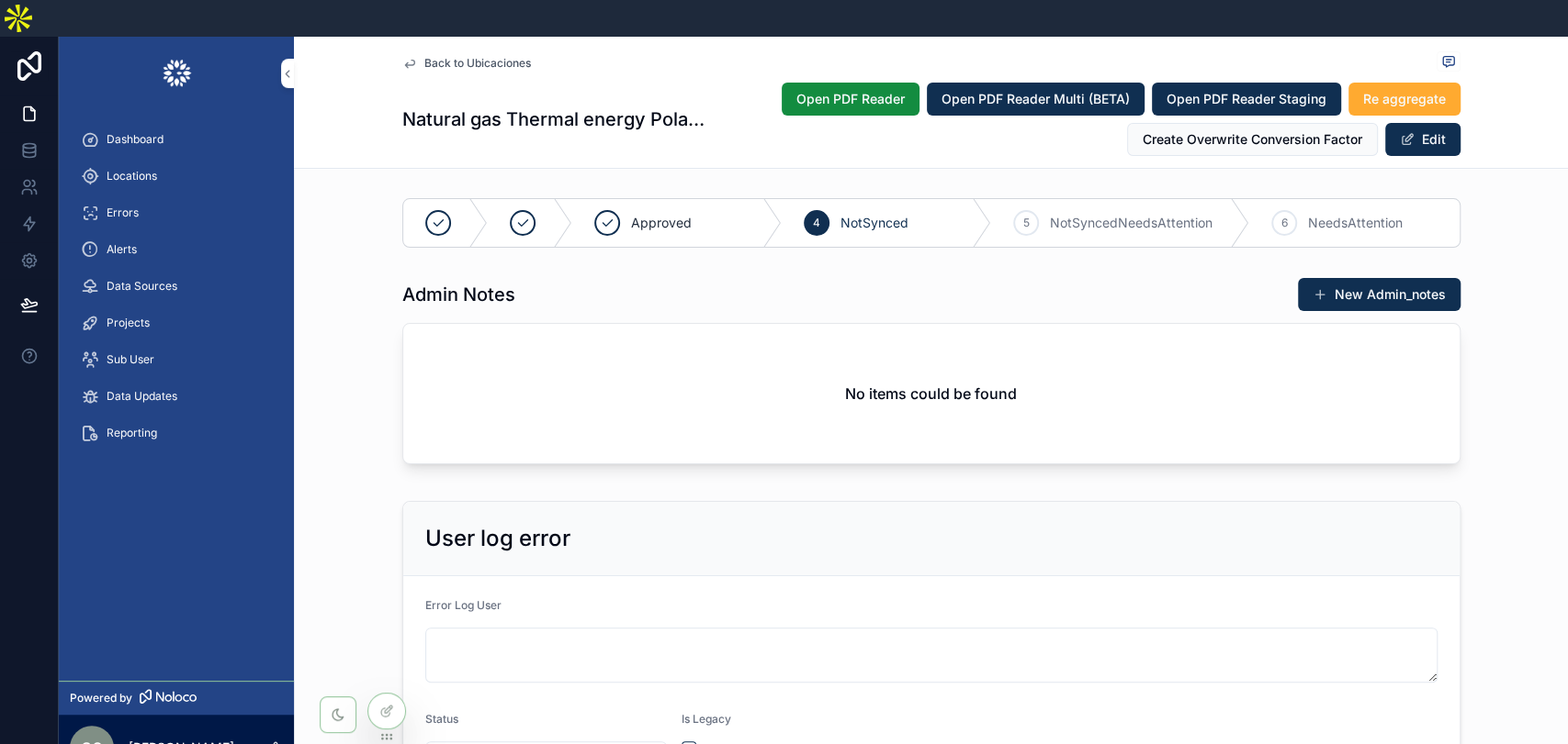
click at [1383, 278] on button "New Admin_notes" at bounding box center [1379, 294] width 163 height 33
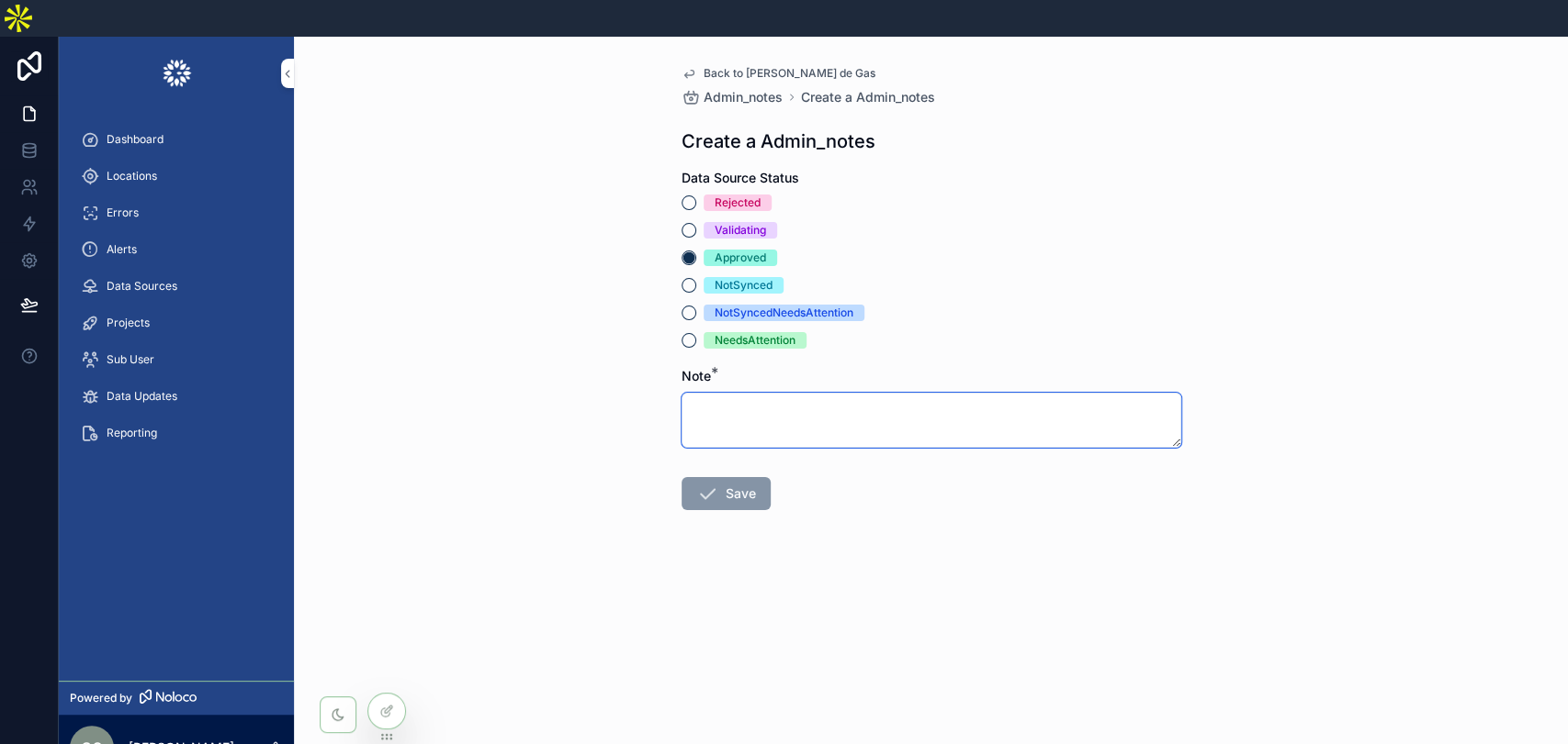
click at [853, 393] on textarea "scrollable content" at bounding box center [931, 421] width 500 height 55
type textarea "*"
paste textarea "**********"
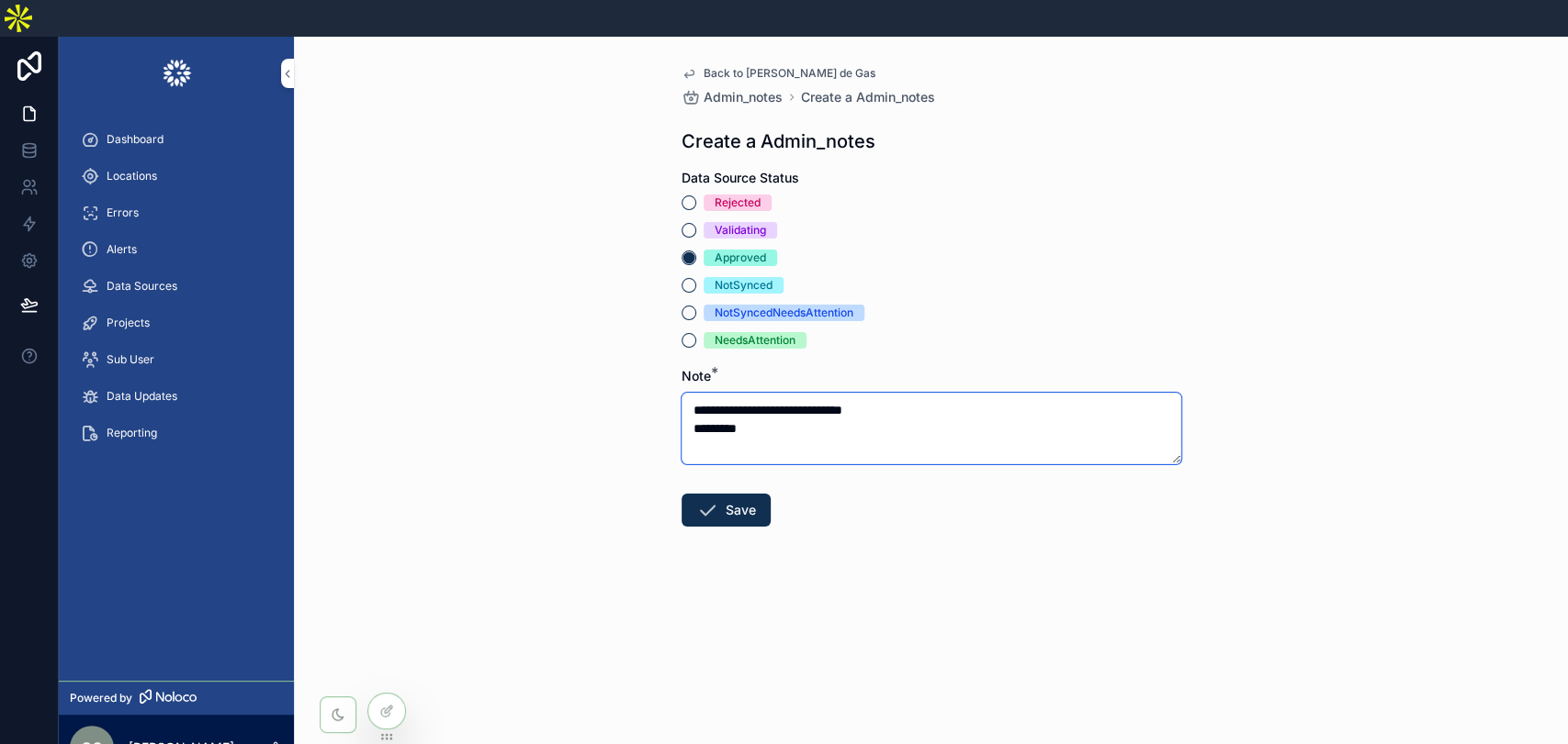
click at [918, 393] on textarea "**********" at bounding box center [931, 428] width 500 height 71
click at [1046, 393] on textarea "**********" at bounding box center [931, 428] width 500 height 71
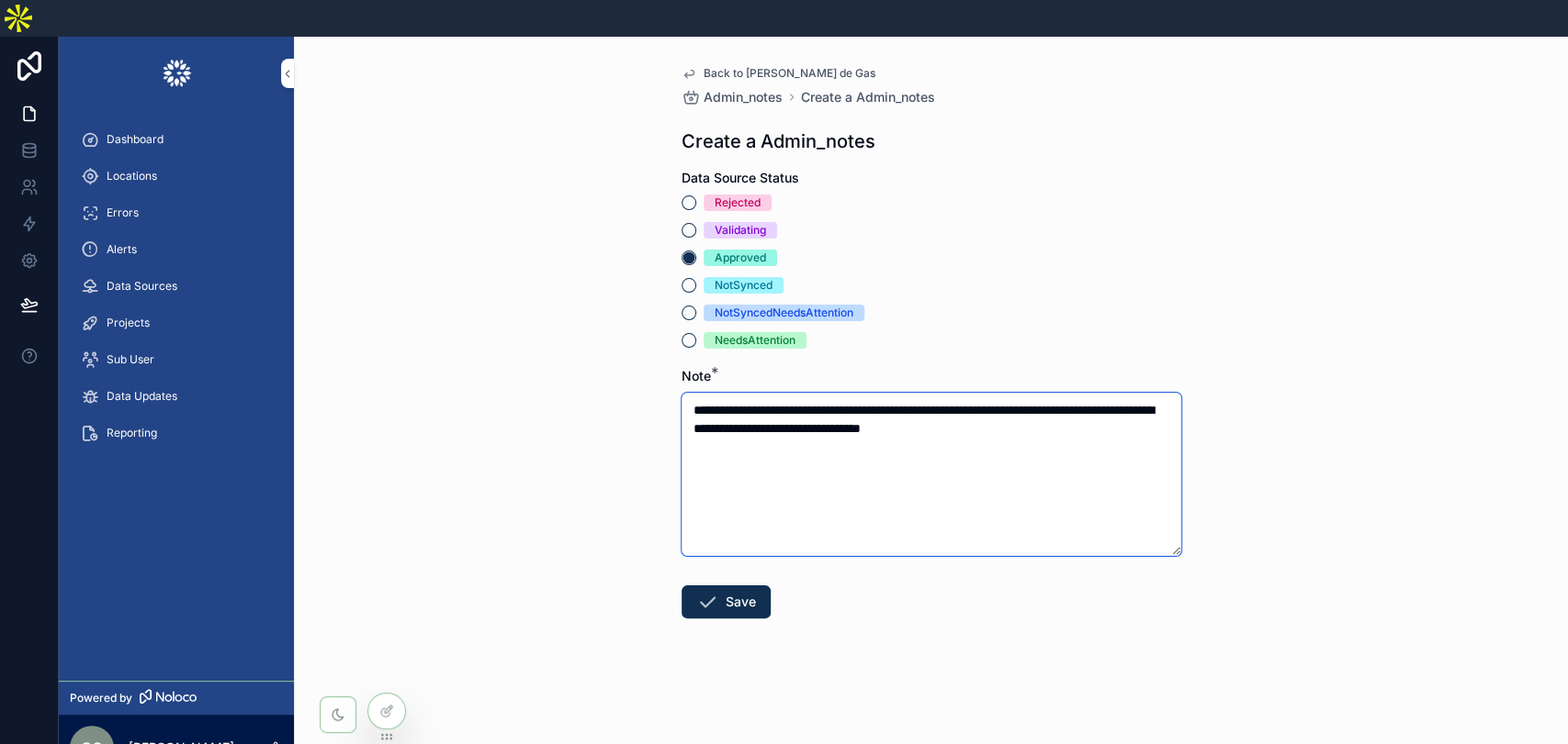
type textarea "**********"
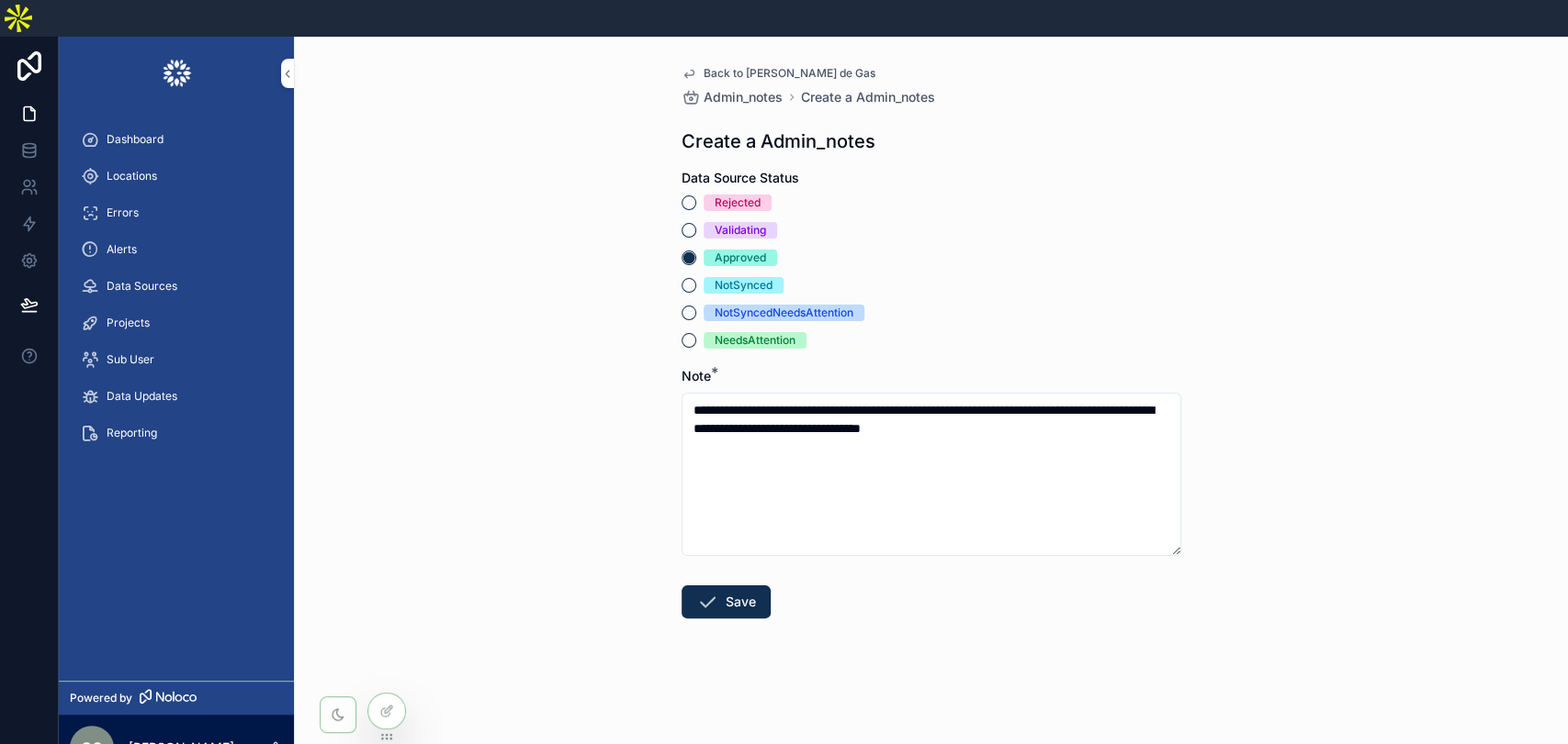
click at [736, 586] on button "Save" at bounding box center [726, 602] width 89 height 33
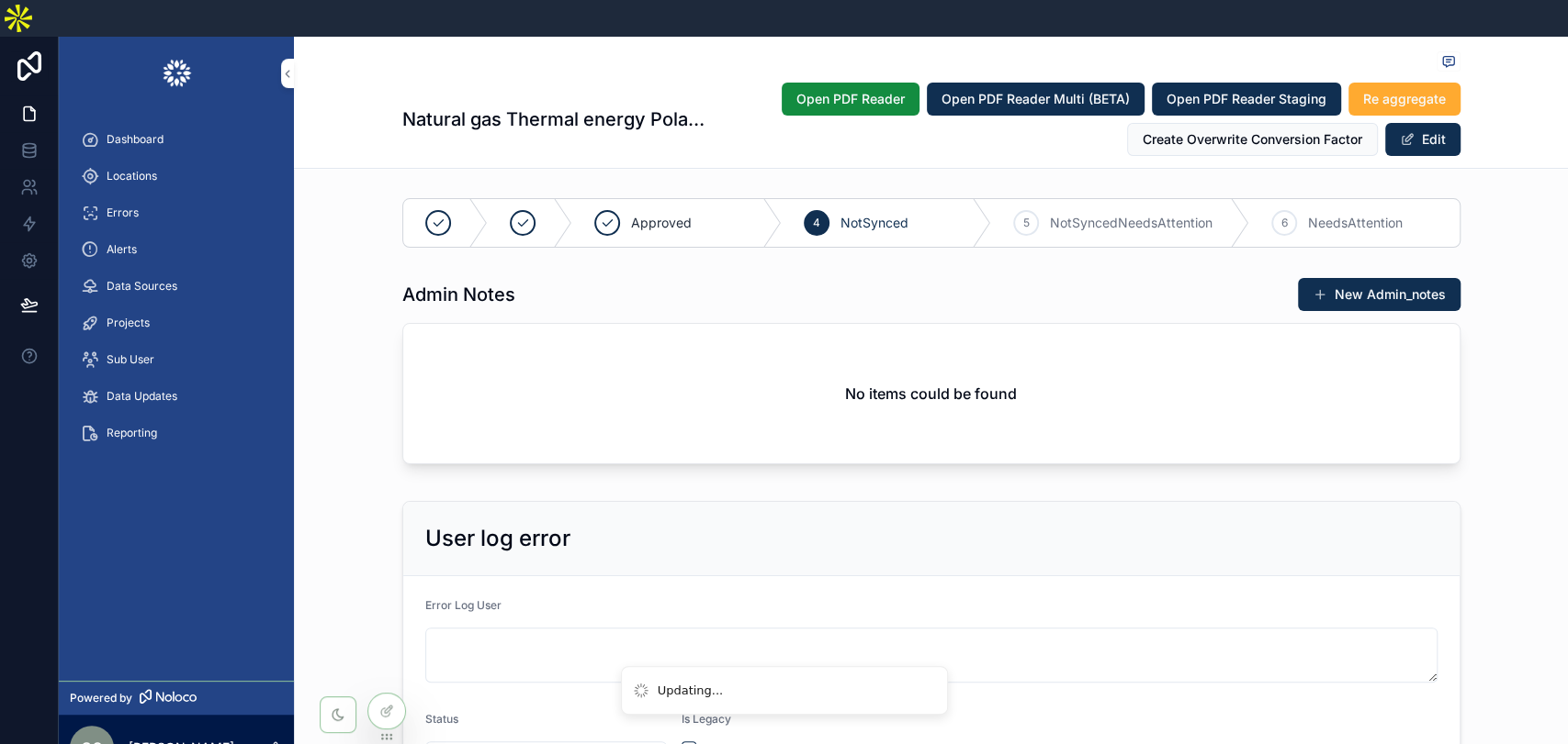
click at [1521, 352] on div "Admin Notes New Admin_notes No items could be found" at bounding box center [931, 375] width 1274 height 209
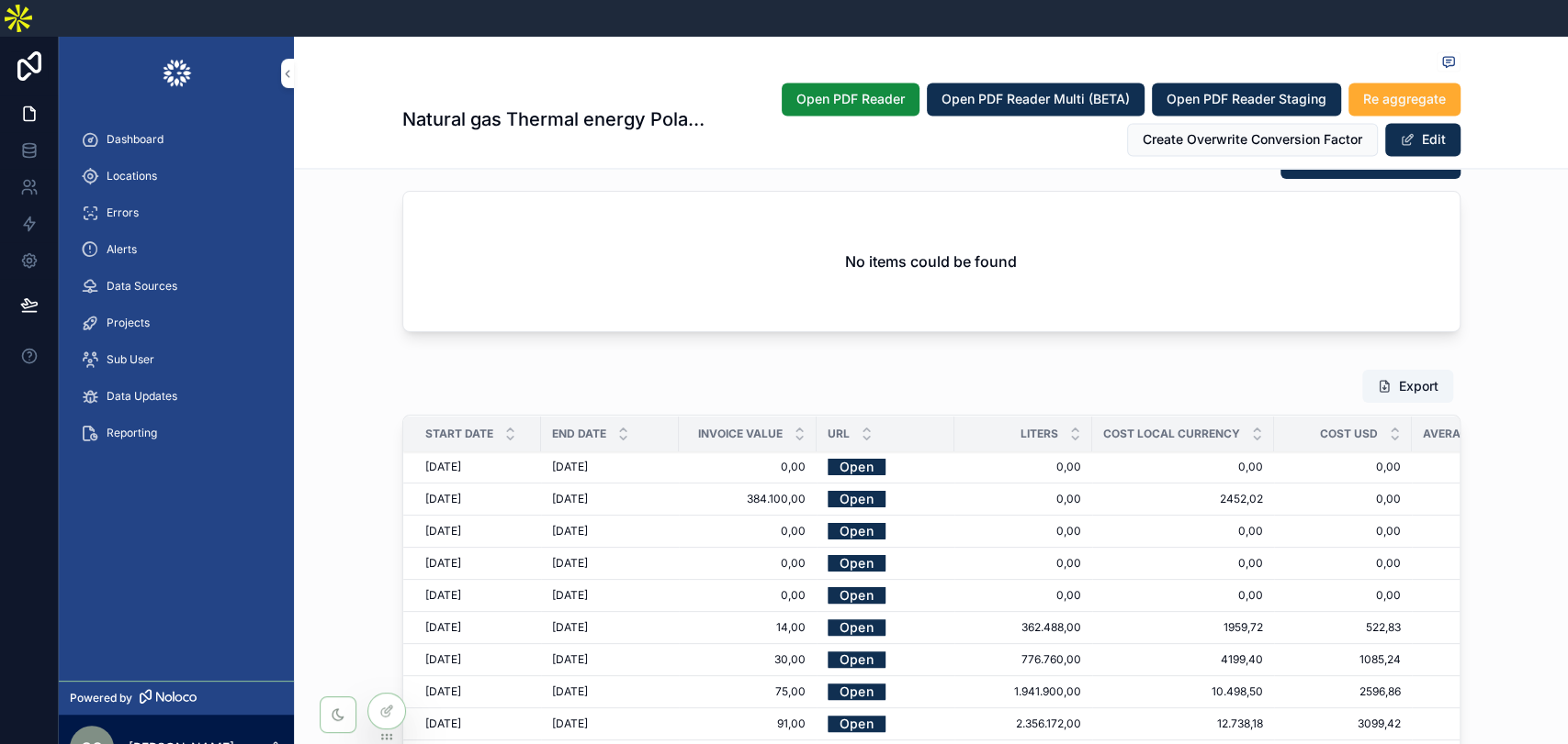
scroll to position [2243, 0]
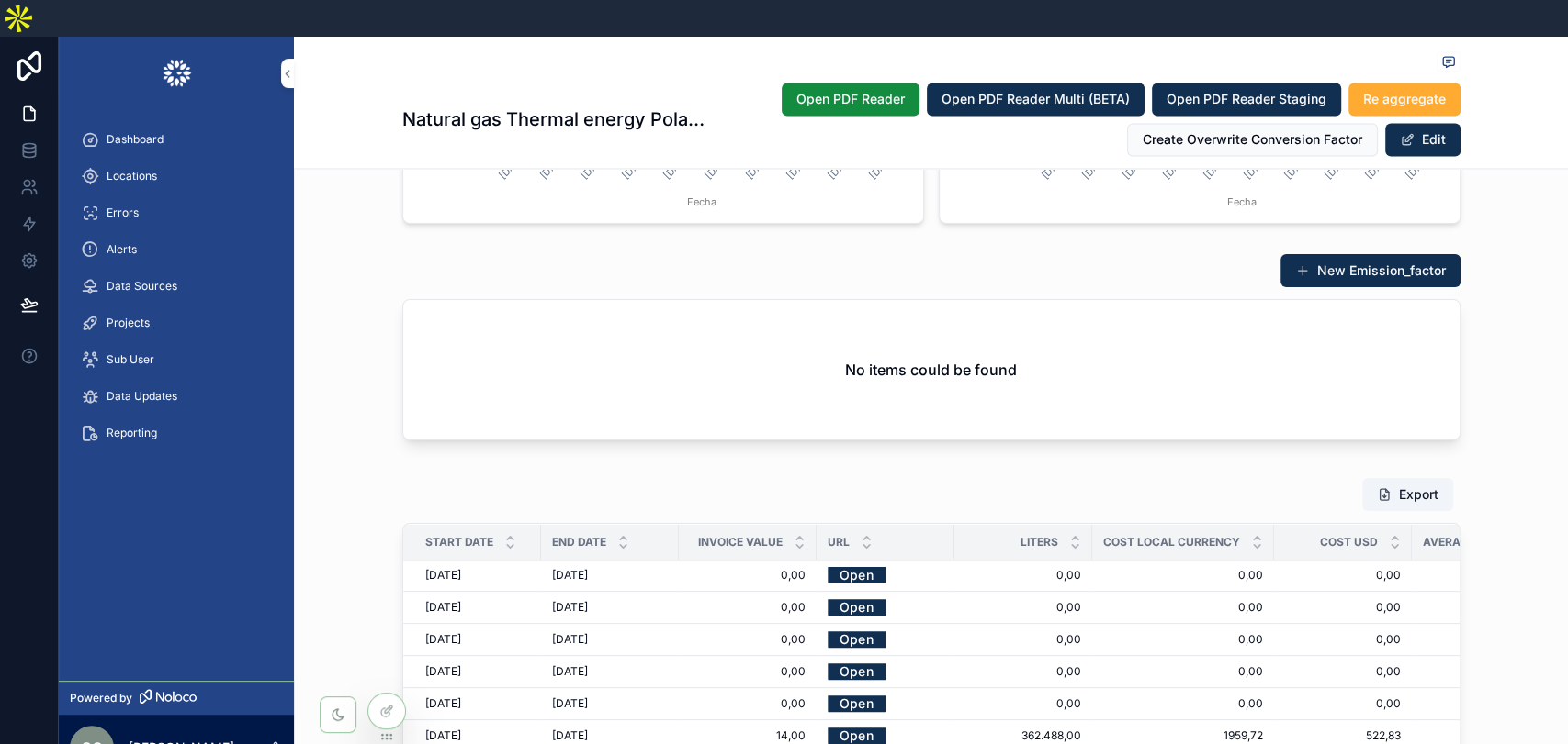
scroll to position [2345, 0]
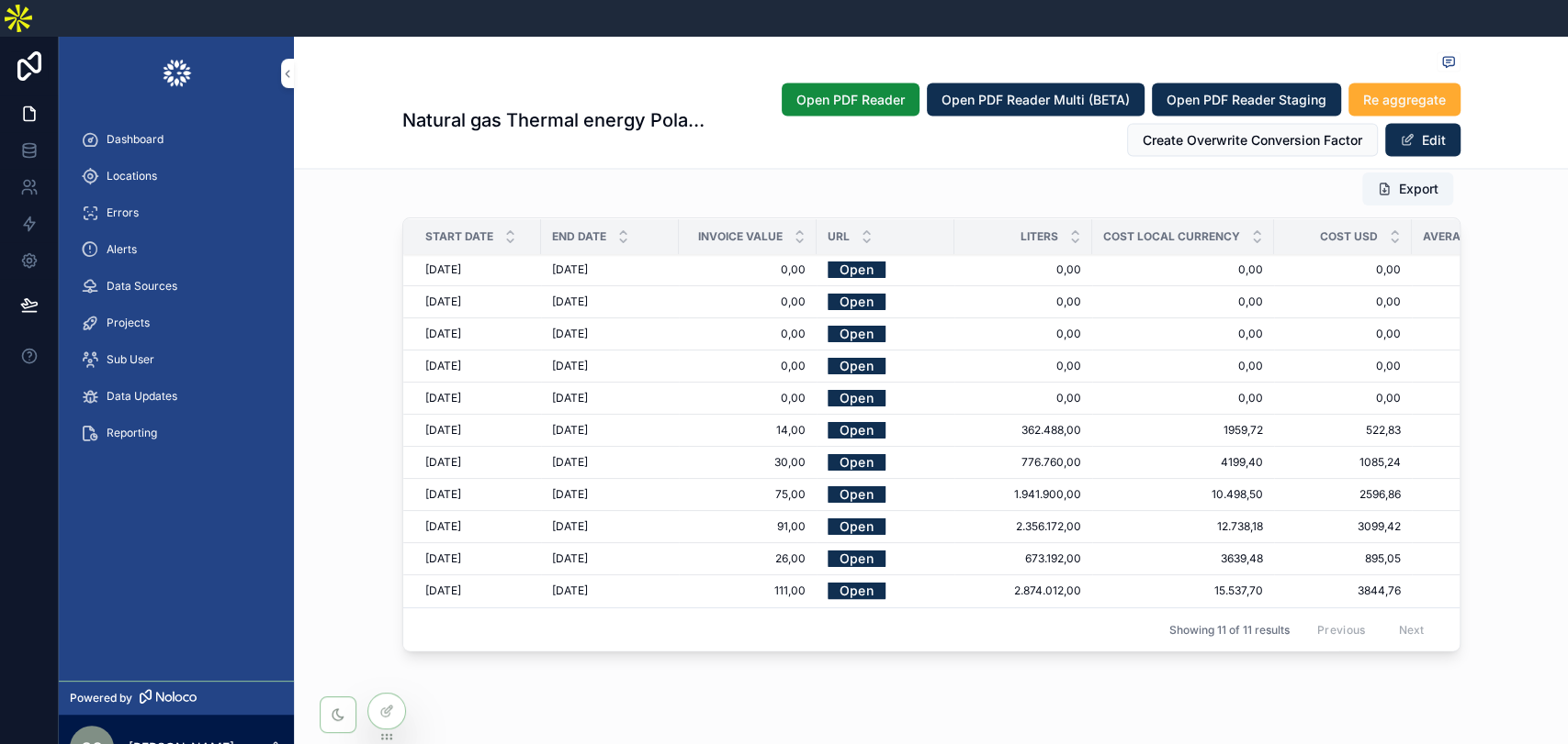
click at [136, 169] on span "Locations" at bounding box center [131, 176] width 50 height 14
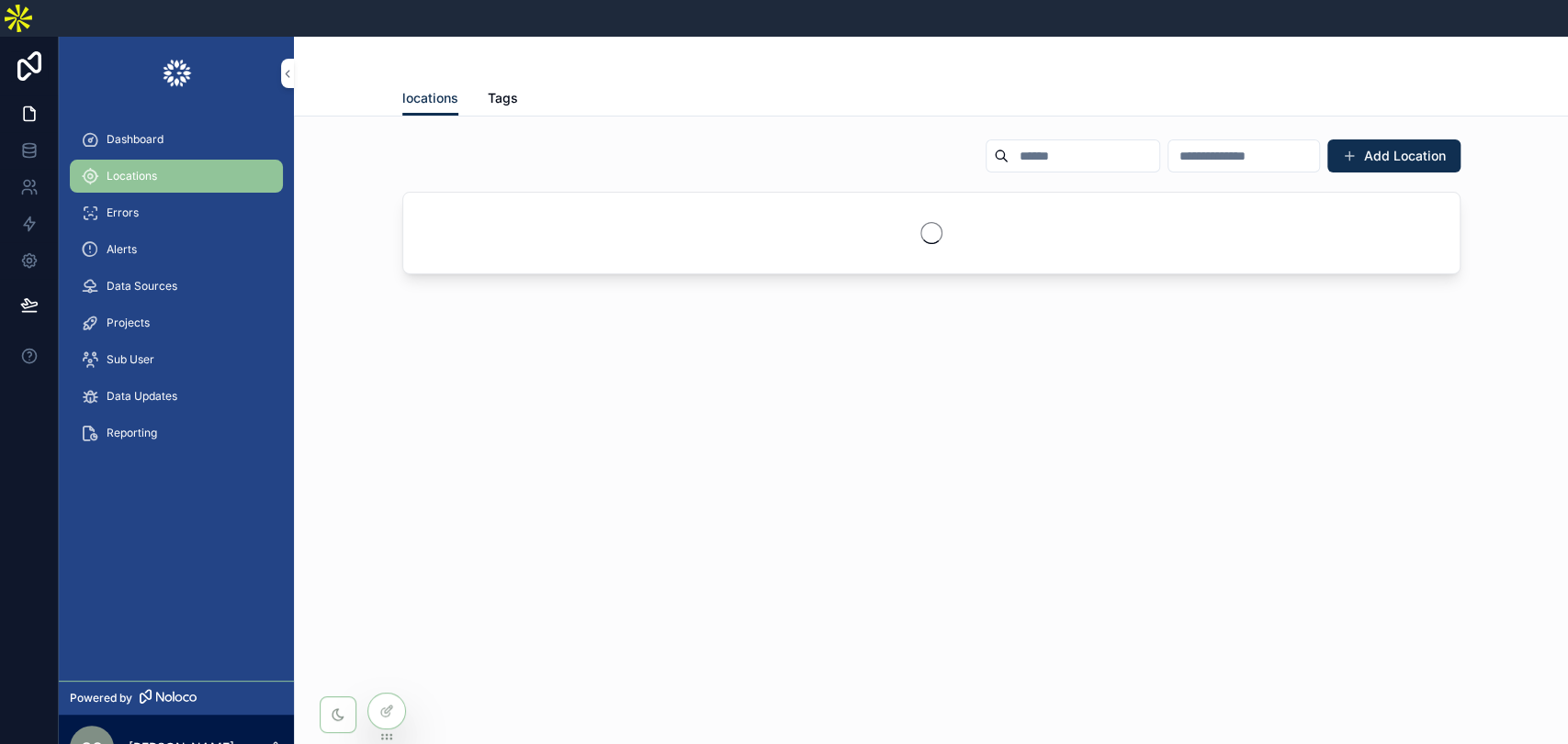
click at [1008, 144] on input "scrollable content" at bounding box center [1083, 156] width 150 height 26
paste input "**********"
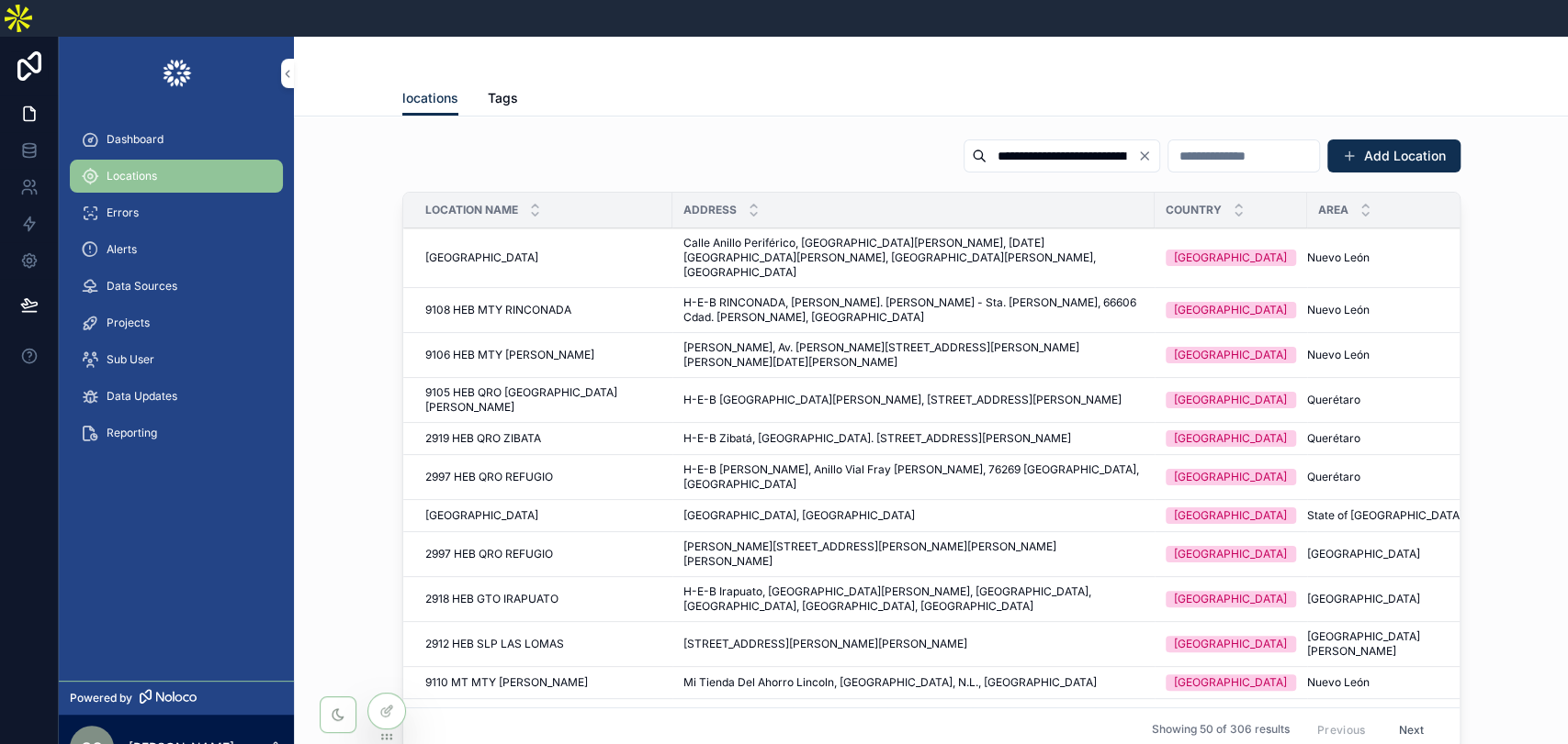
scroll to position [0, 17]
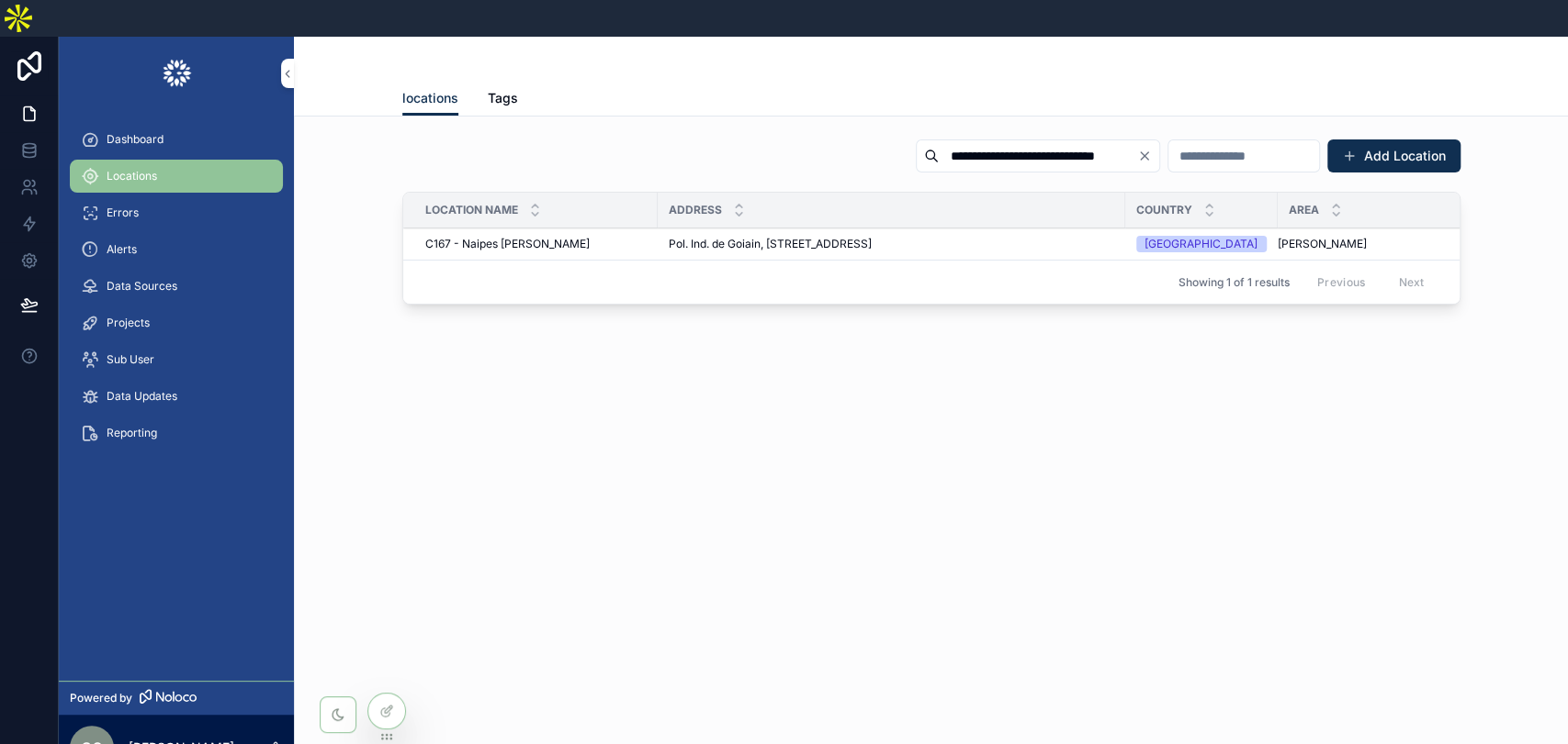
type input "**********"
click at [852, 237] on span "Pol. Ind. de Goiain, San Blas Hiribidea, 19, 01170 Legutio, Álava, España" at bounding box center [769, 244] width 203 height 14
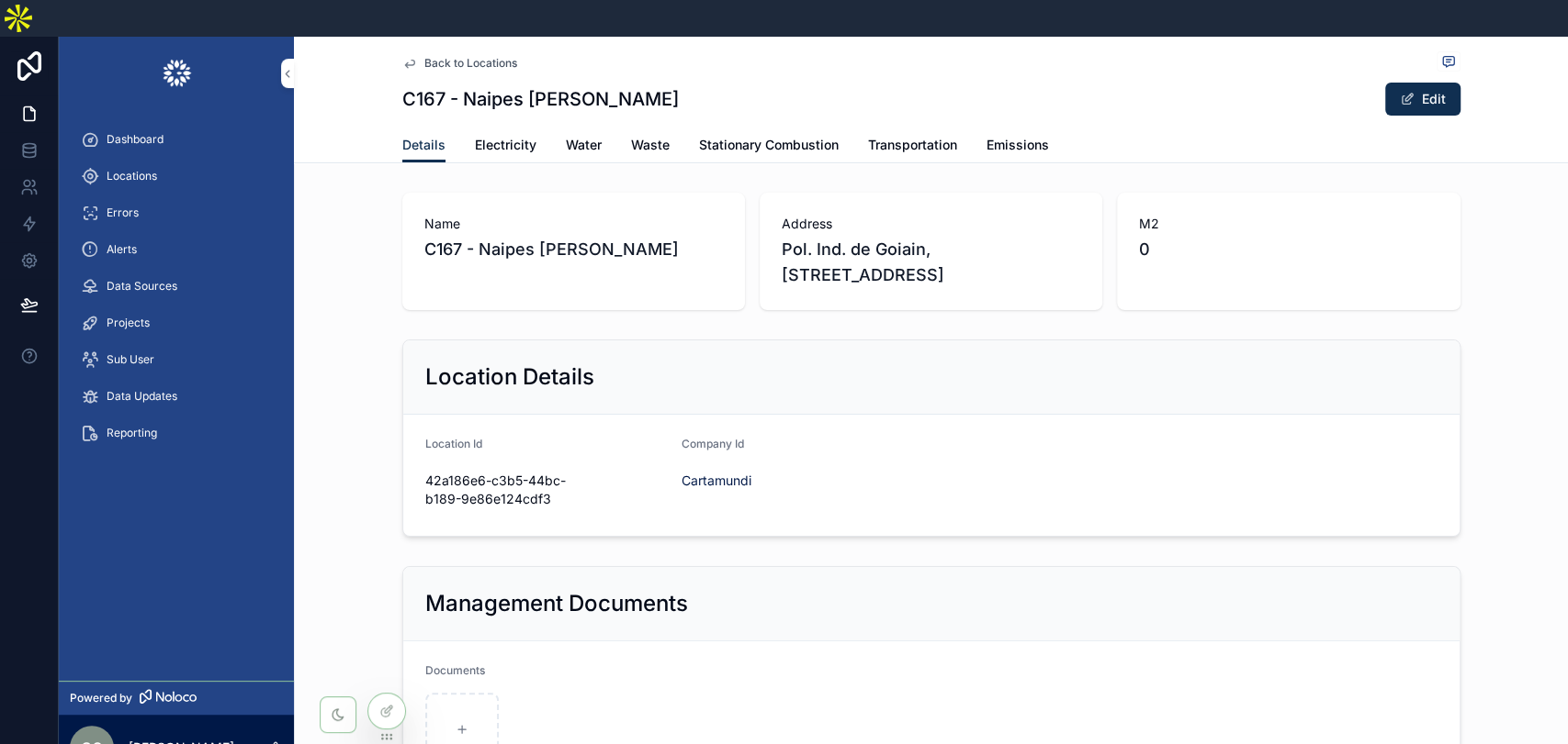
click at [766, 136] on span "Stationary Combustion" at bounding box center [768, 145] width 140 height 18
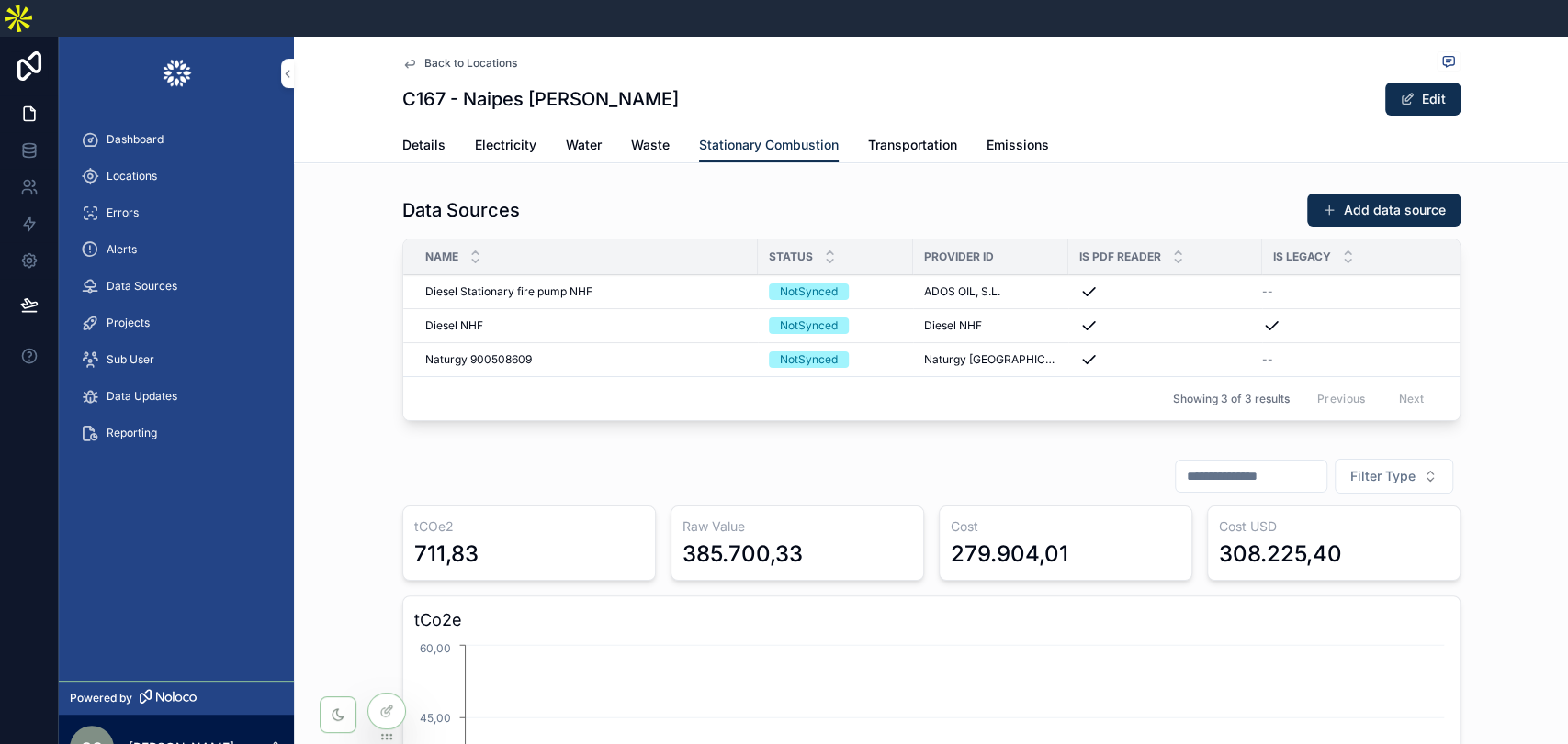
click at [480, 352] on span "Naturgy 900508609" at bounding box center [479, 359] width 107 height 14
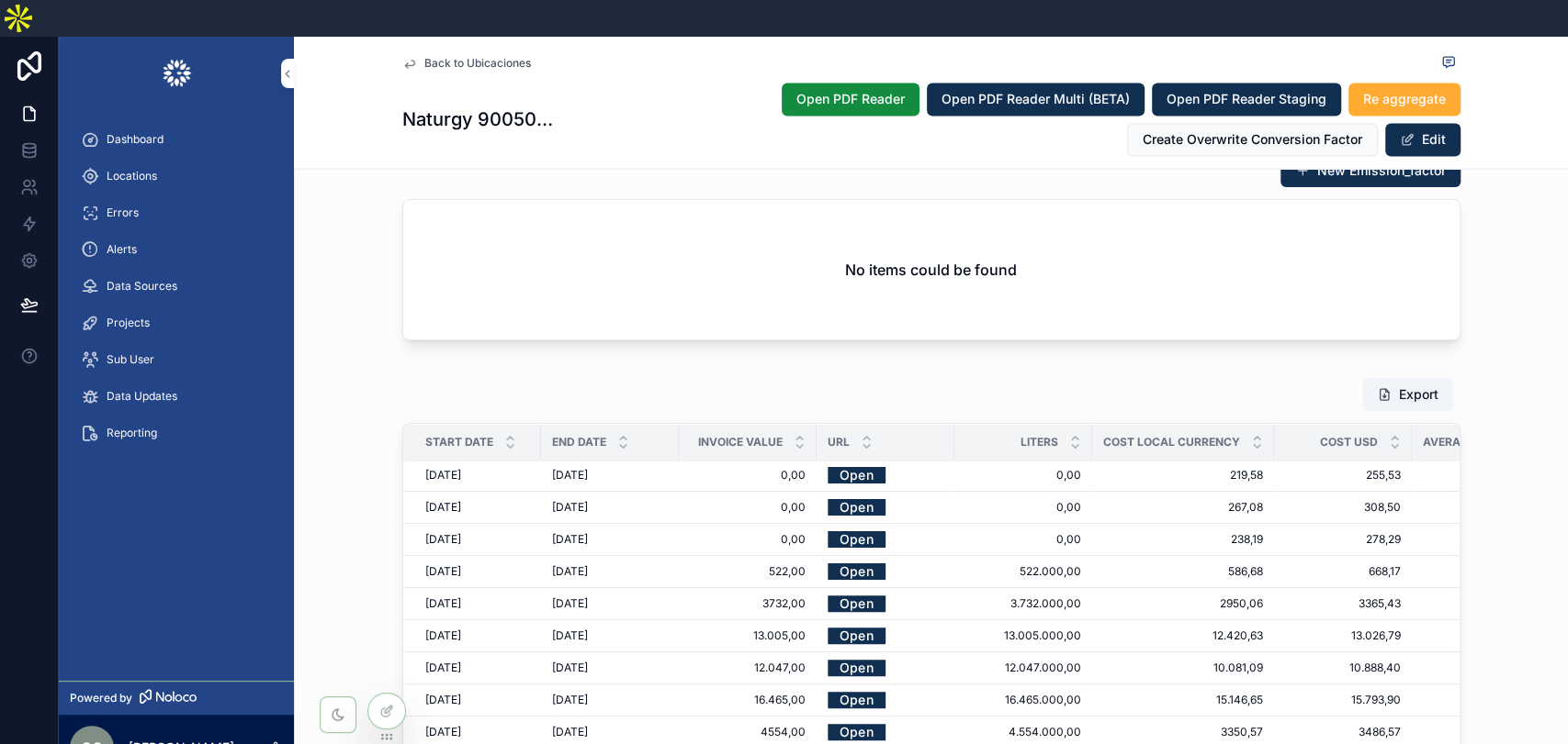
scroll to position [2142, 0]
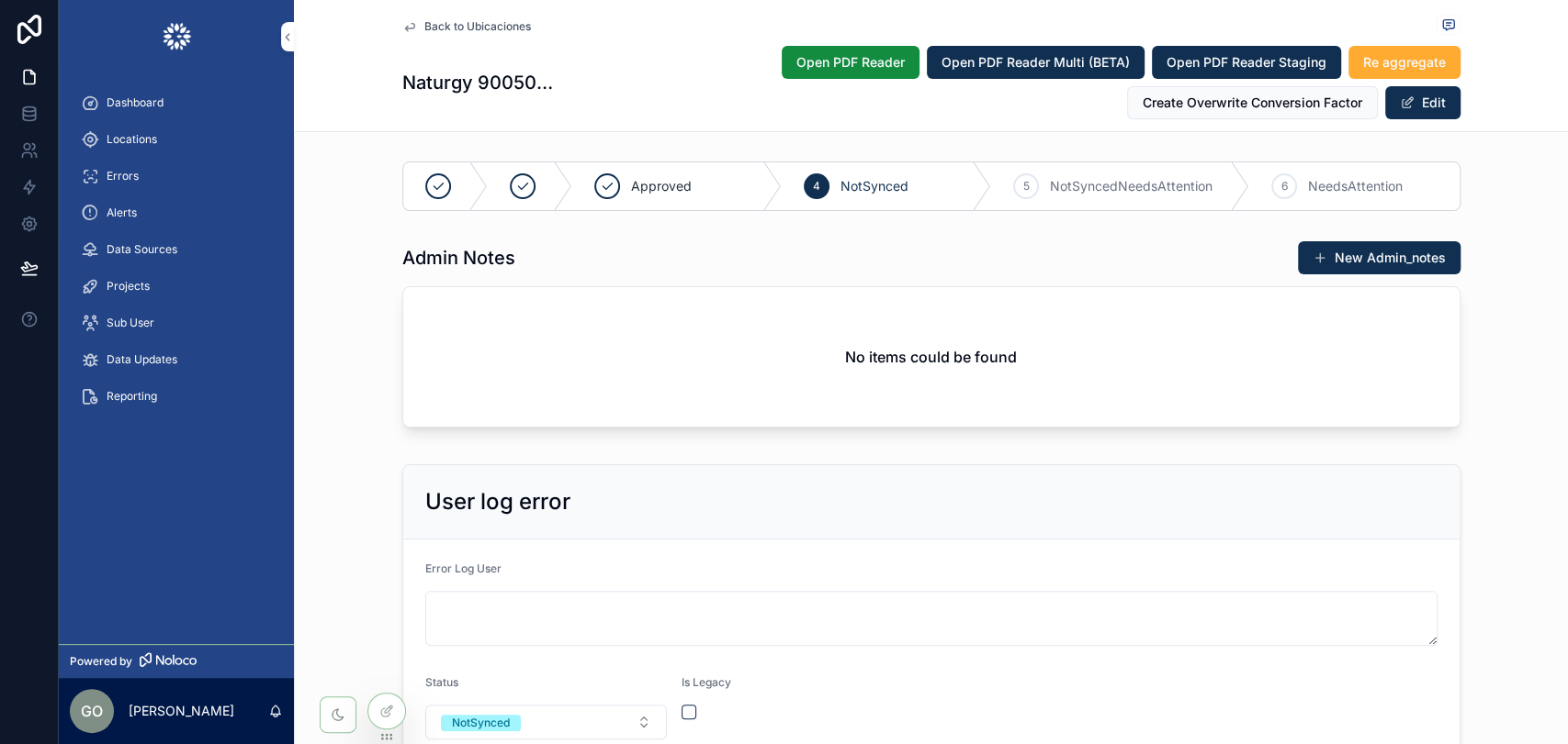
click at [348, 457] on div "User log error Error Log User Status NotSynced Is Legacy" at bounding box center [931, 613] width 1274 height 313
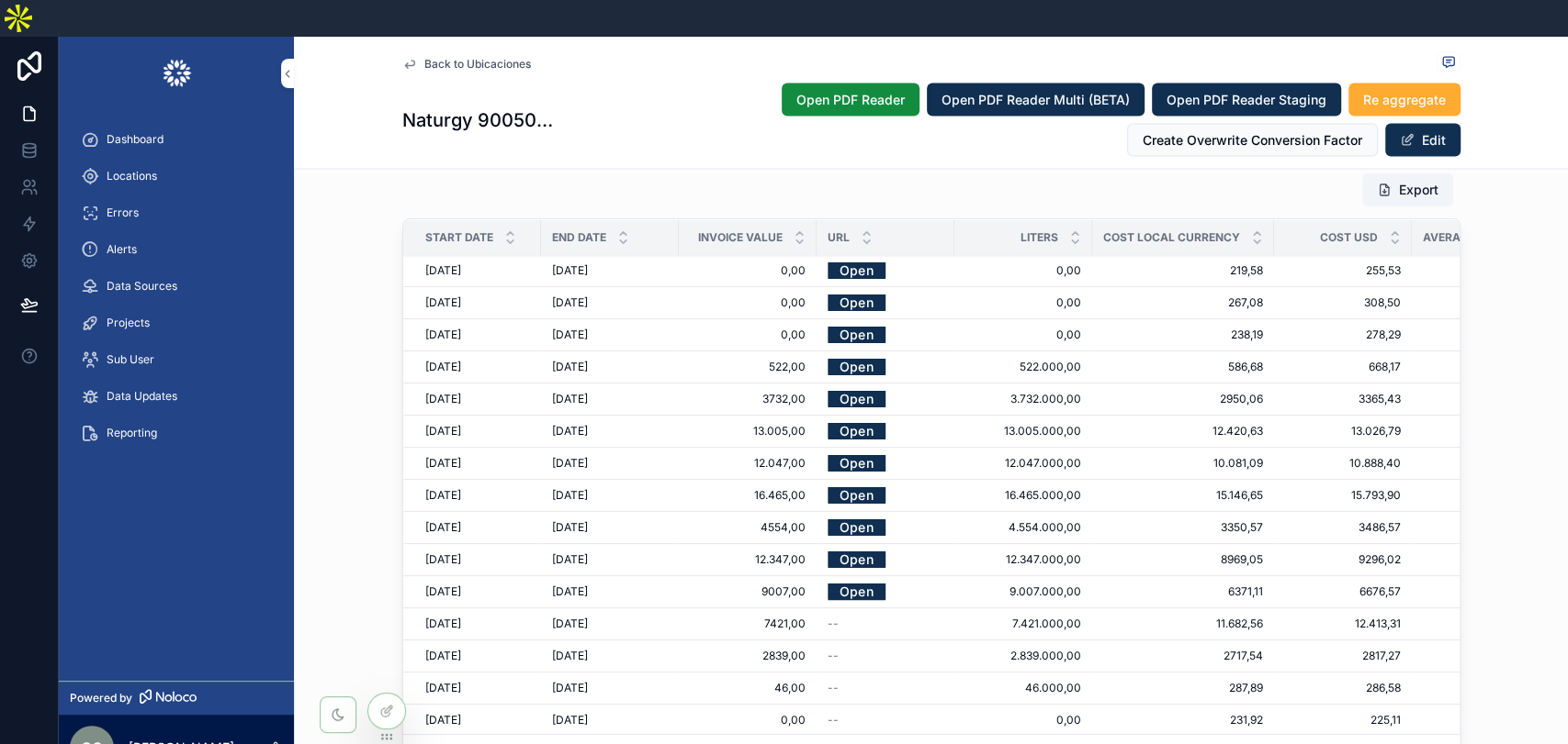
scroll to position [2142, 0]
